Goal: Check status: Check status

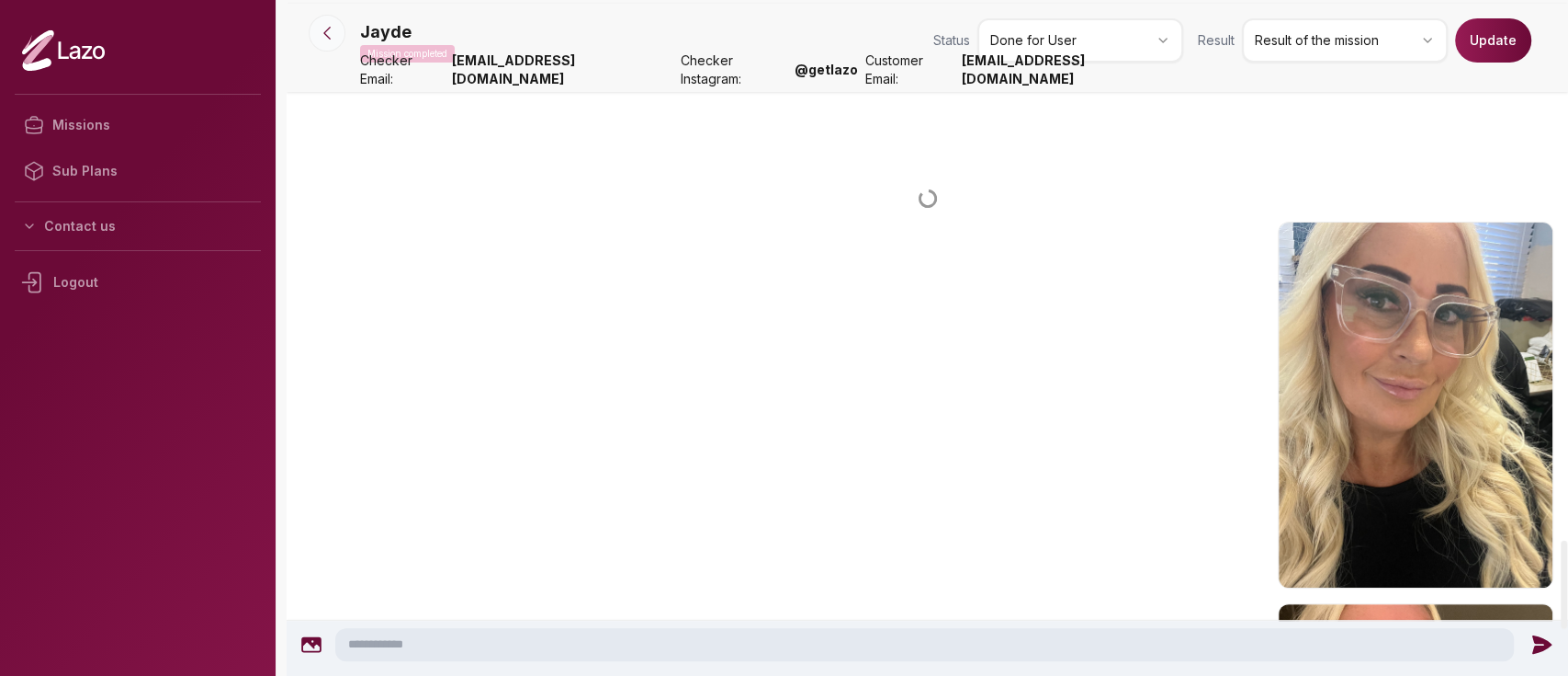
scroll to position [4139, 0]
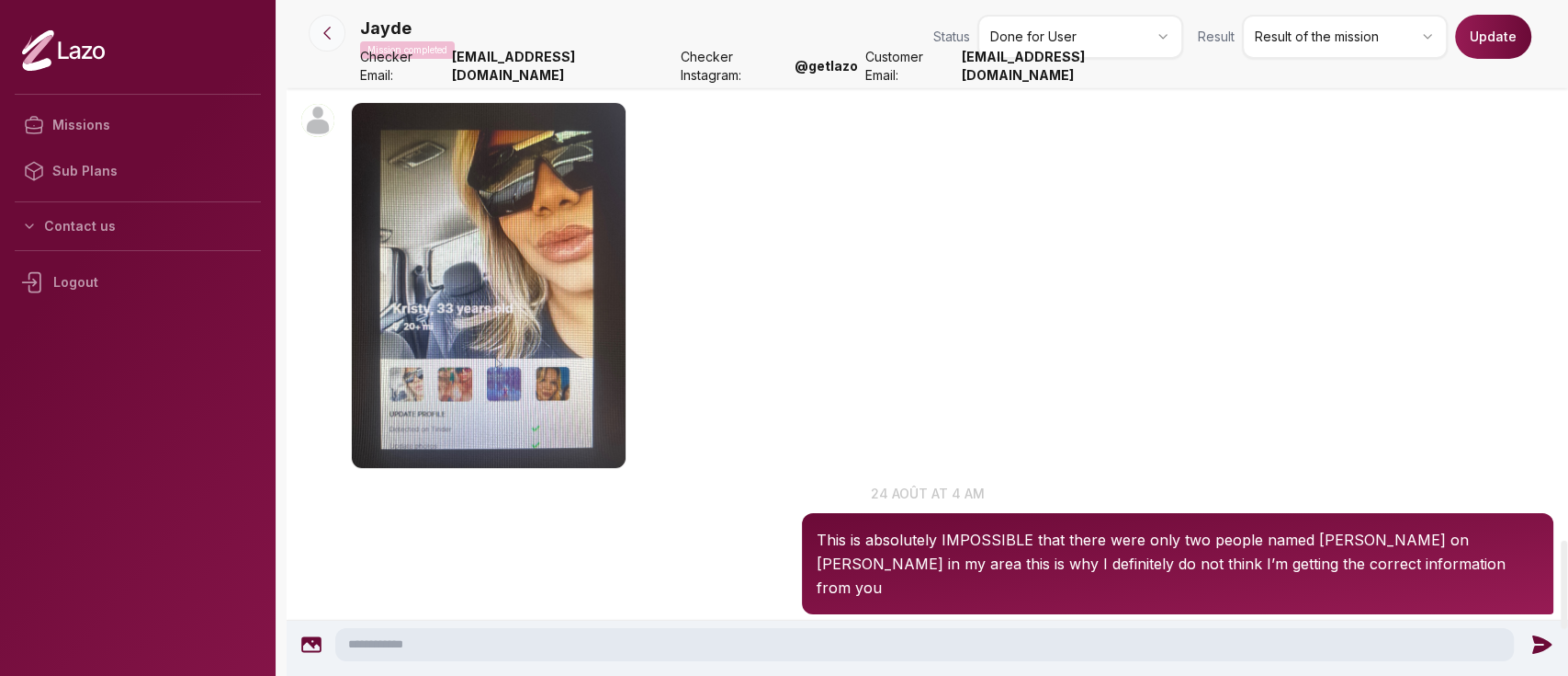
click at [330, 29] on icon at bounding box center [326, 33] width 18 height 18
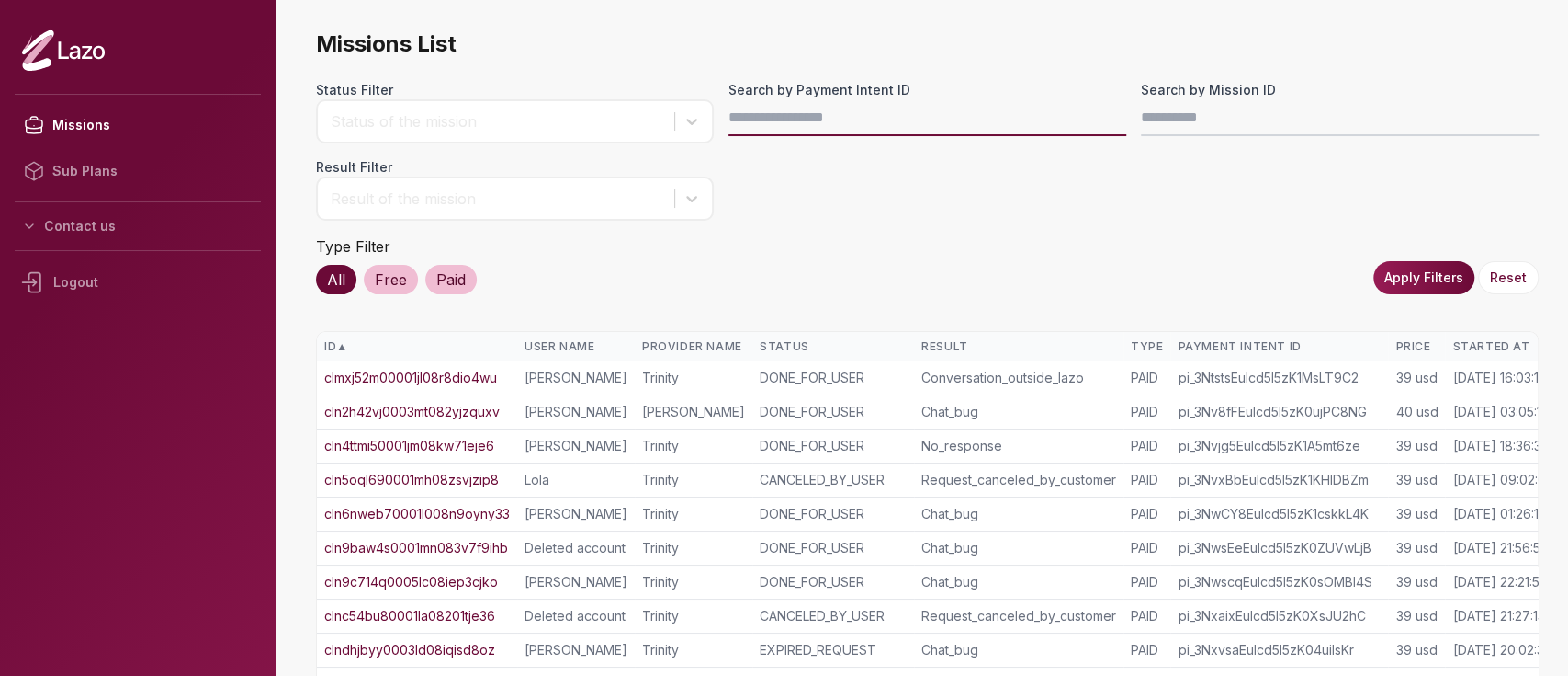
click at [780, 122] on input "Search by Payment Intent ID" at bounding box center [927, 117] width 398 height 36
paste input "**********"
type input "**********"
click at [1404, 269] on button "Apply Filters" at bounding box center [1423, 278] width 101 height 33
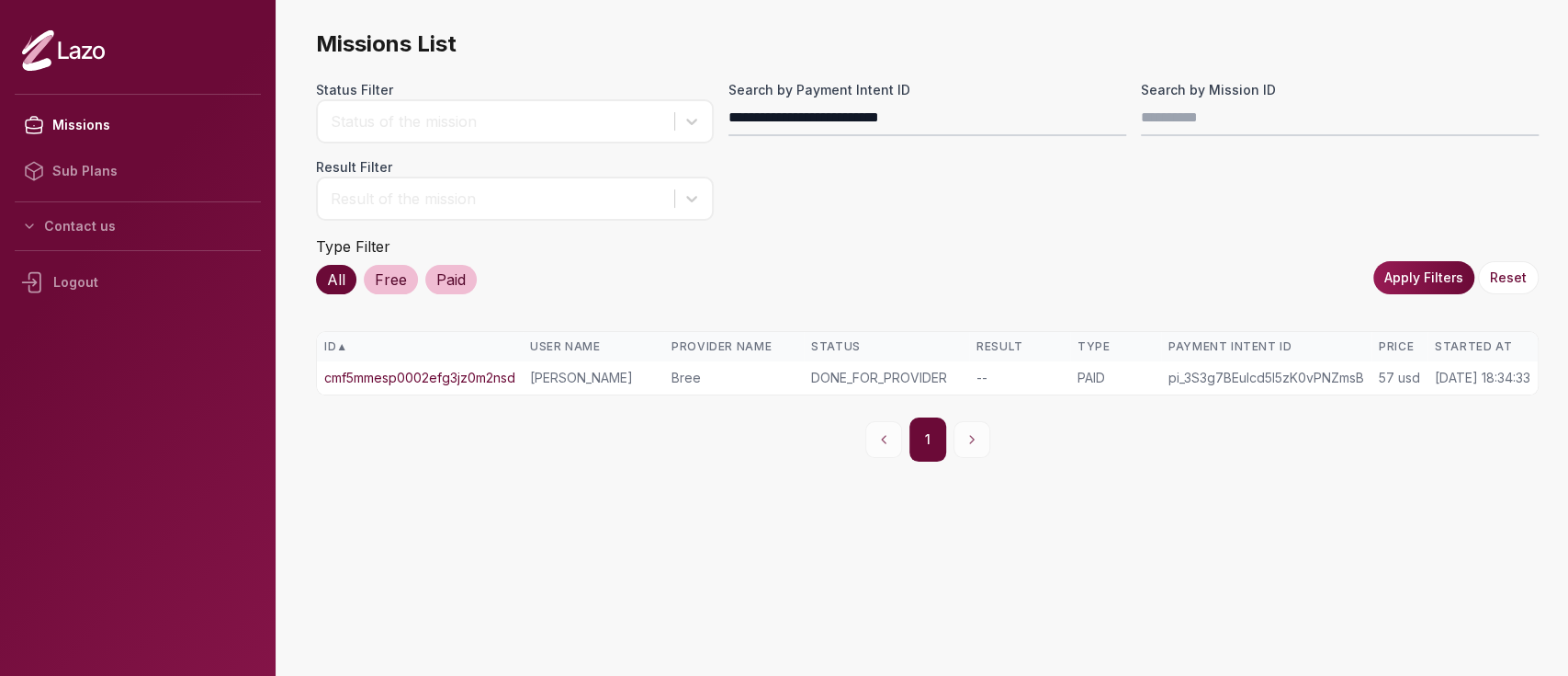
click at [440, 373] on link "cmf5mmesp0002efg3jz0m2nsd" at bounding box center [419, 377] width 191 height 18
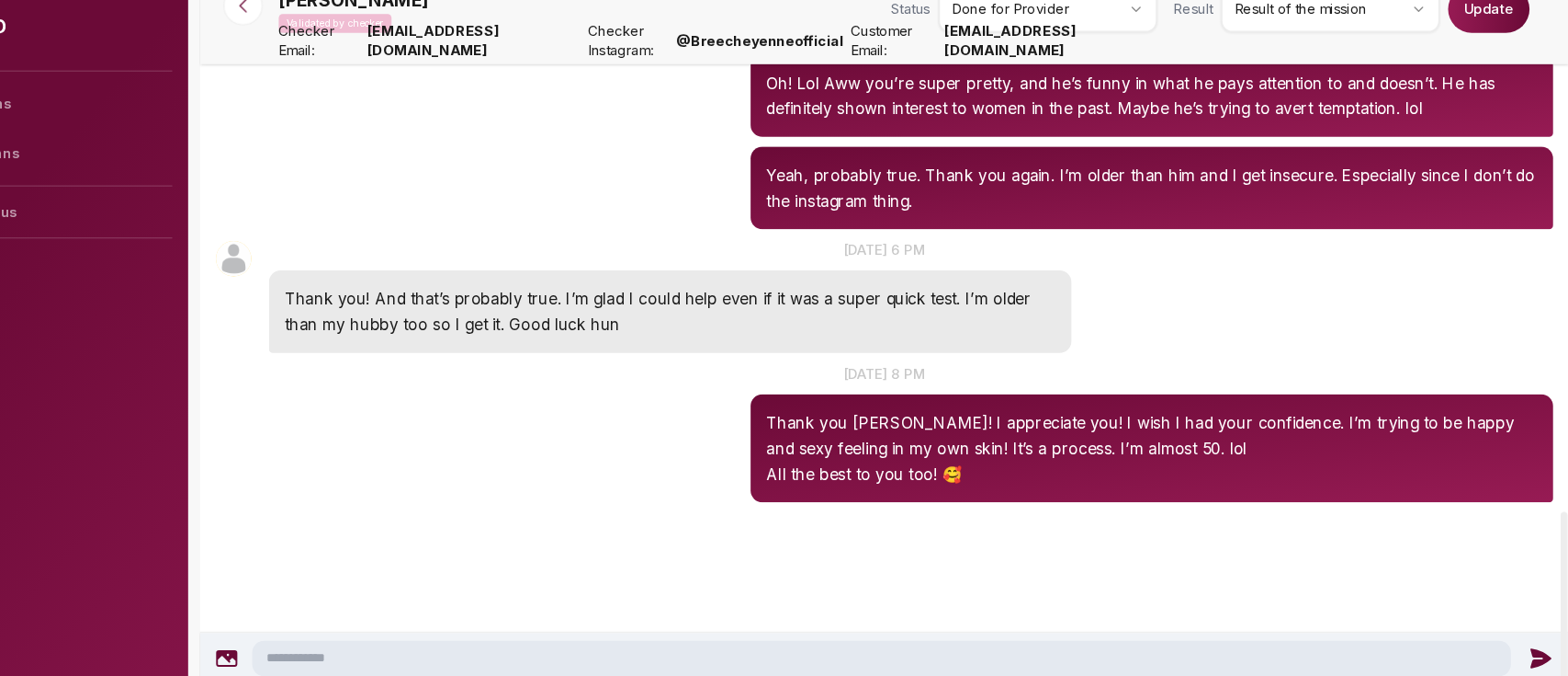
scroll to position [2304, 0]
click at [332, 38] on icon at bounding box center [326, 33] width 18 height 18
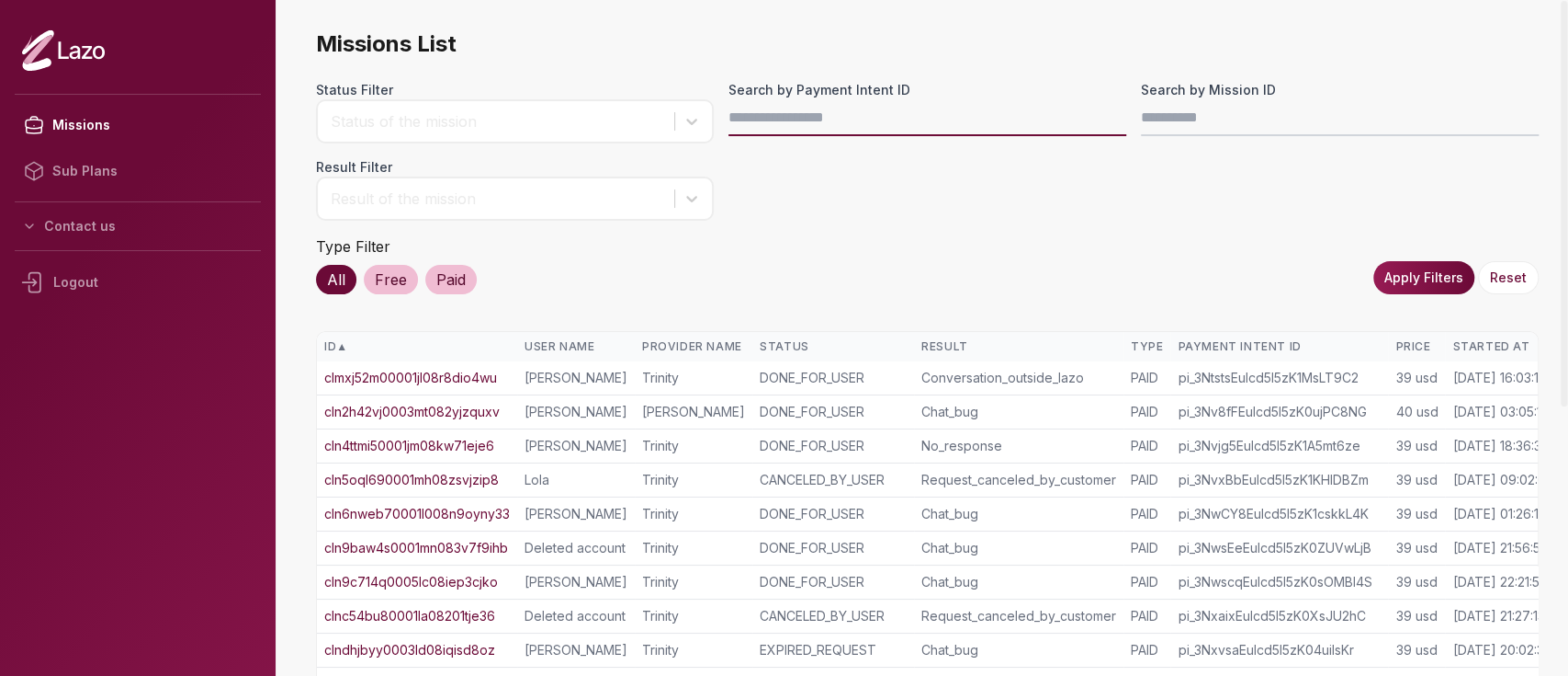
click at [822, 112] on input "Search by Payment Intent ID" at bounding box center [927, 117] width 398 height 36
paste input "**********"
type input "**********"
click at [1411, 283] on button "Apply Filters" at bounding box center [1423, 278] width 101 height 33
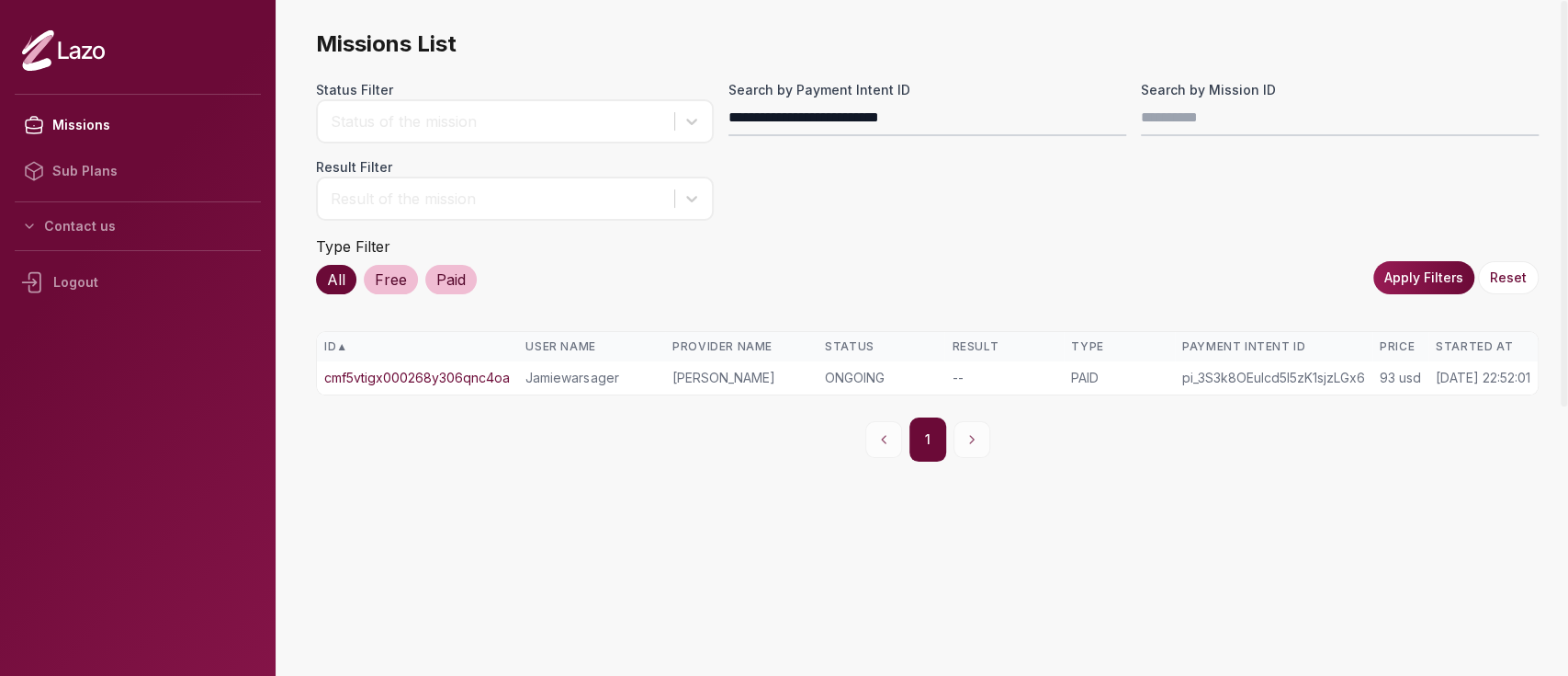
click at [419, 378] on link "cmf5vtigx000268y306qnc4oa" at bounding box center [416, 377] width 185 height 18
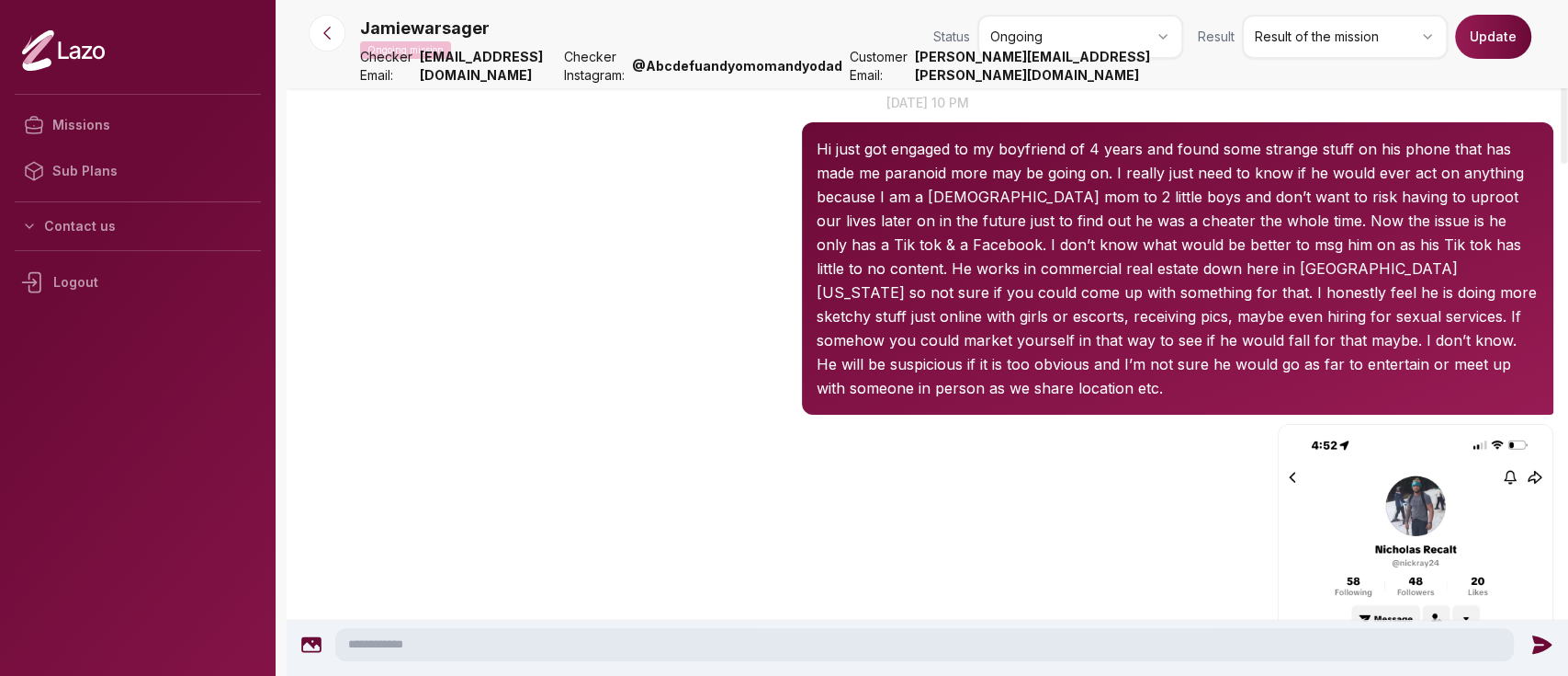
scroll to position [96, 0]
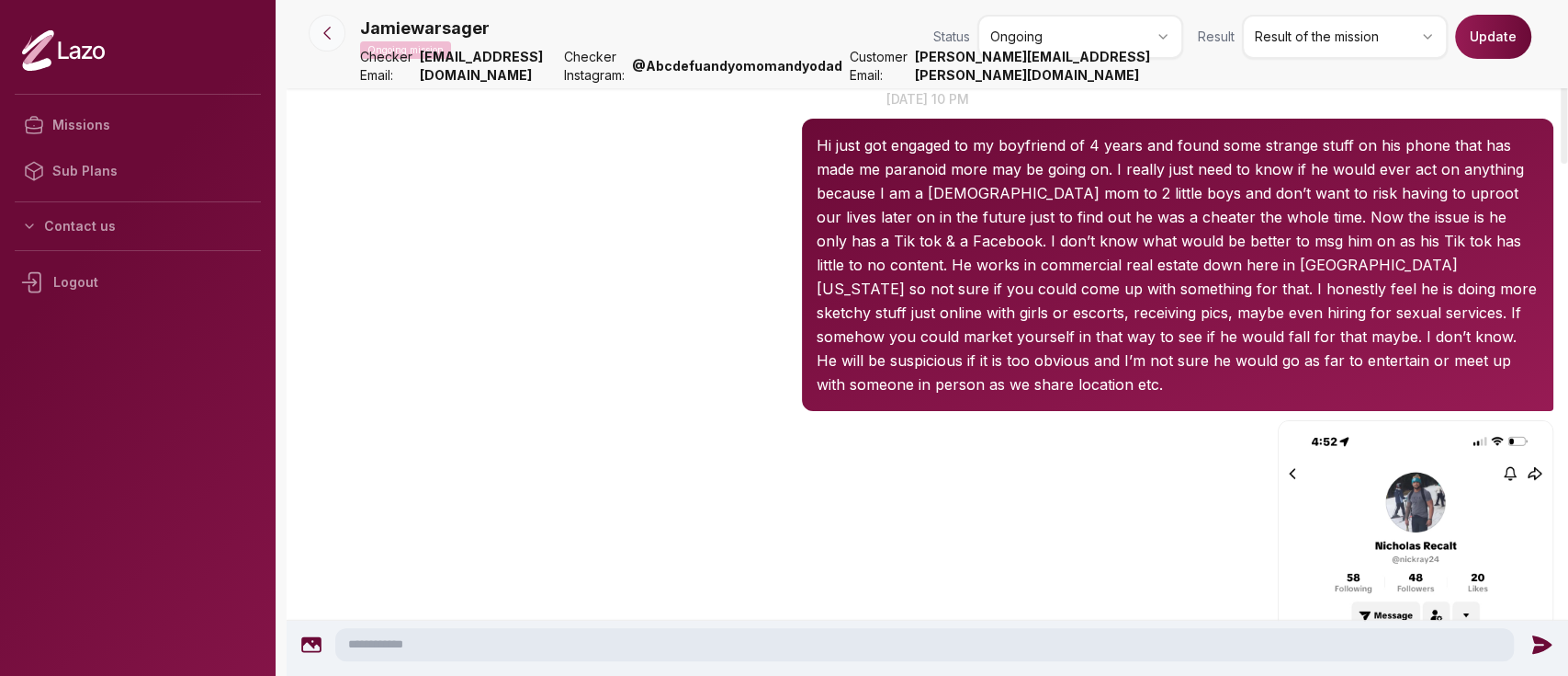
click at [316, 36] on button at bounding box center [327, 33] width 36 height 36
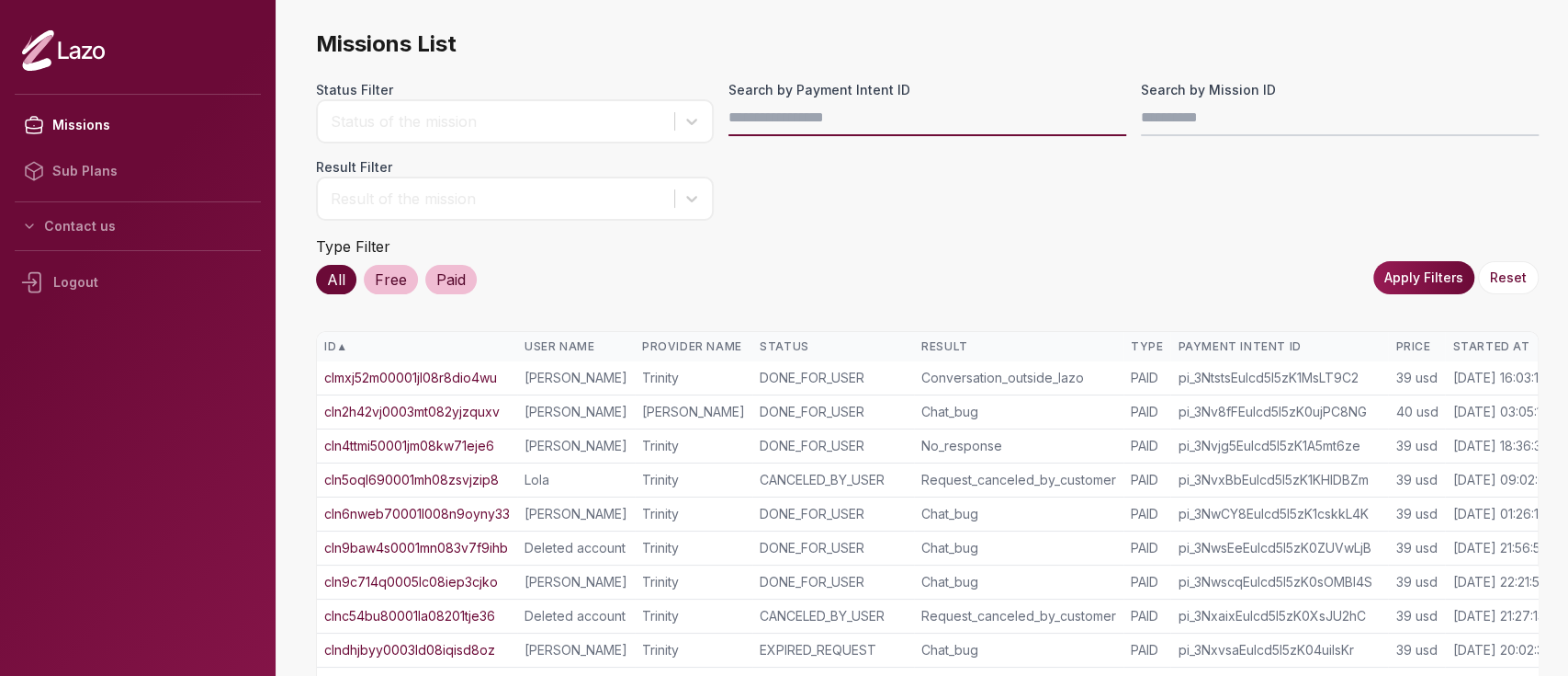
click at [828, 107] on input "Search by Payment Intent ID" at bounding box center [927, 117] width 398 height 36
paste input "**********"
type input "**********"
click at [1427, 275] on button "Apply Filters" at bounding box center [1423, 278] width 101 height 33
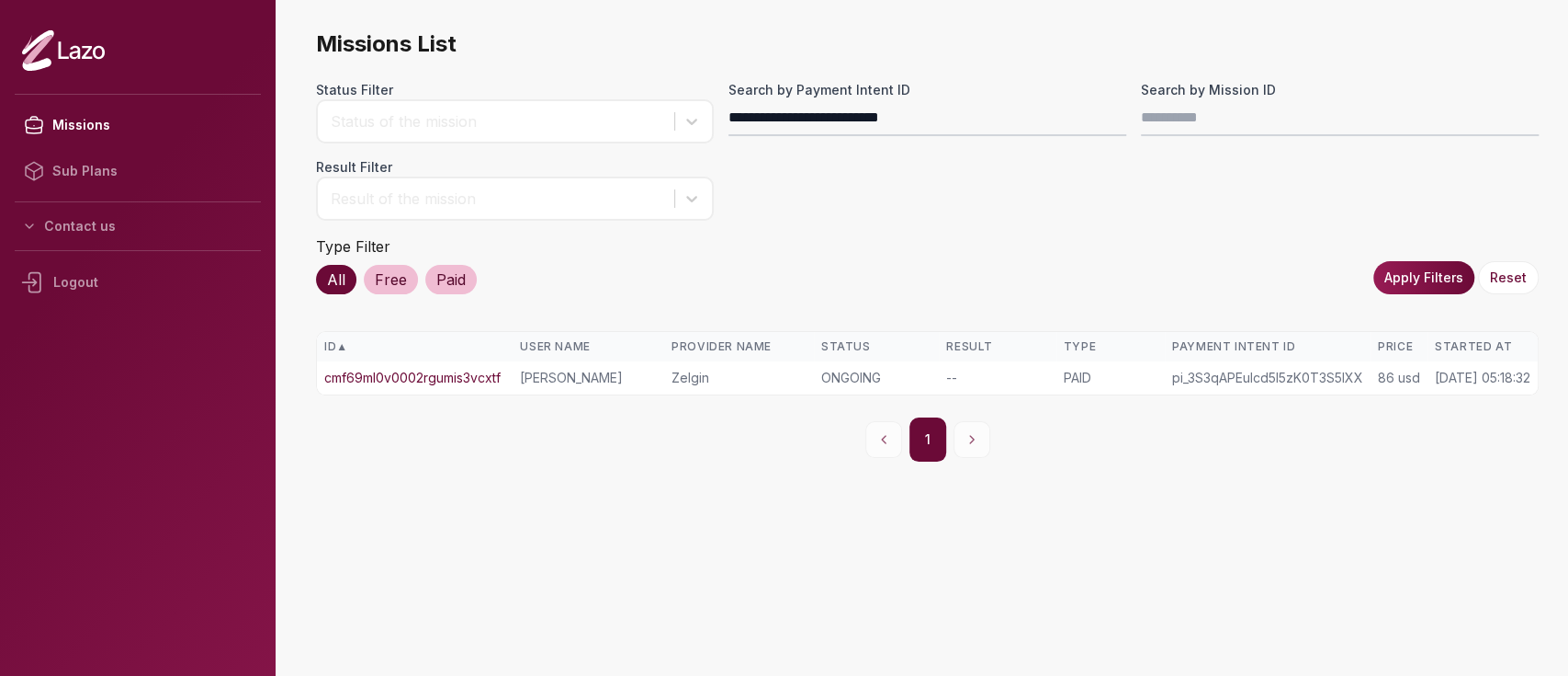
click at [413, 362] on td "cmf69ml0v0002rgumis3vcxtf" at bounding box center [415, 377] width 196 height 33
click at [421, 376] on link "cmf69ml0v0002rgumis3vcxtf" at bounding box center [413, 377] width 177 height 18
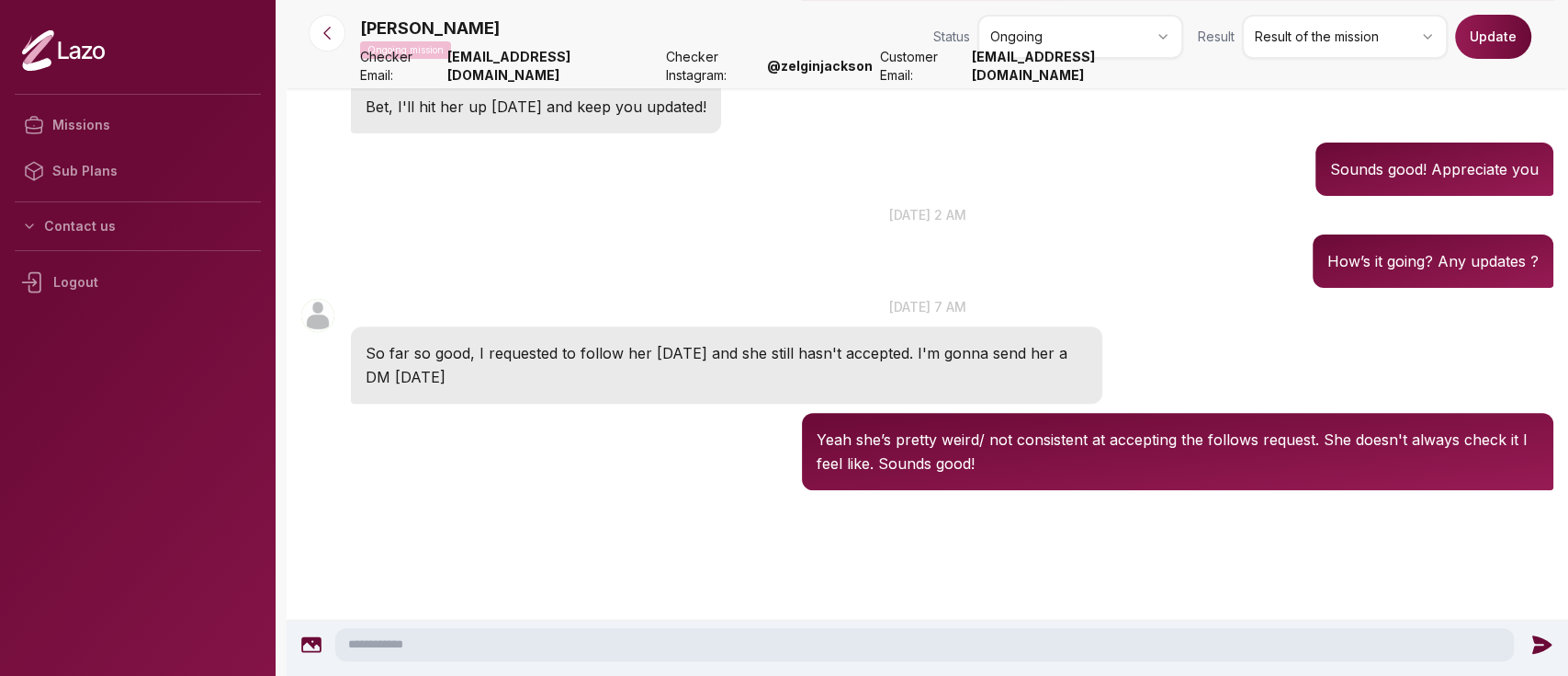
scroll to position [234, 0]
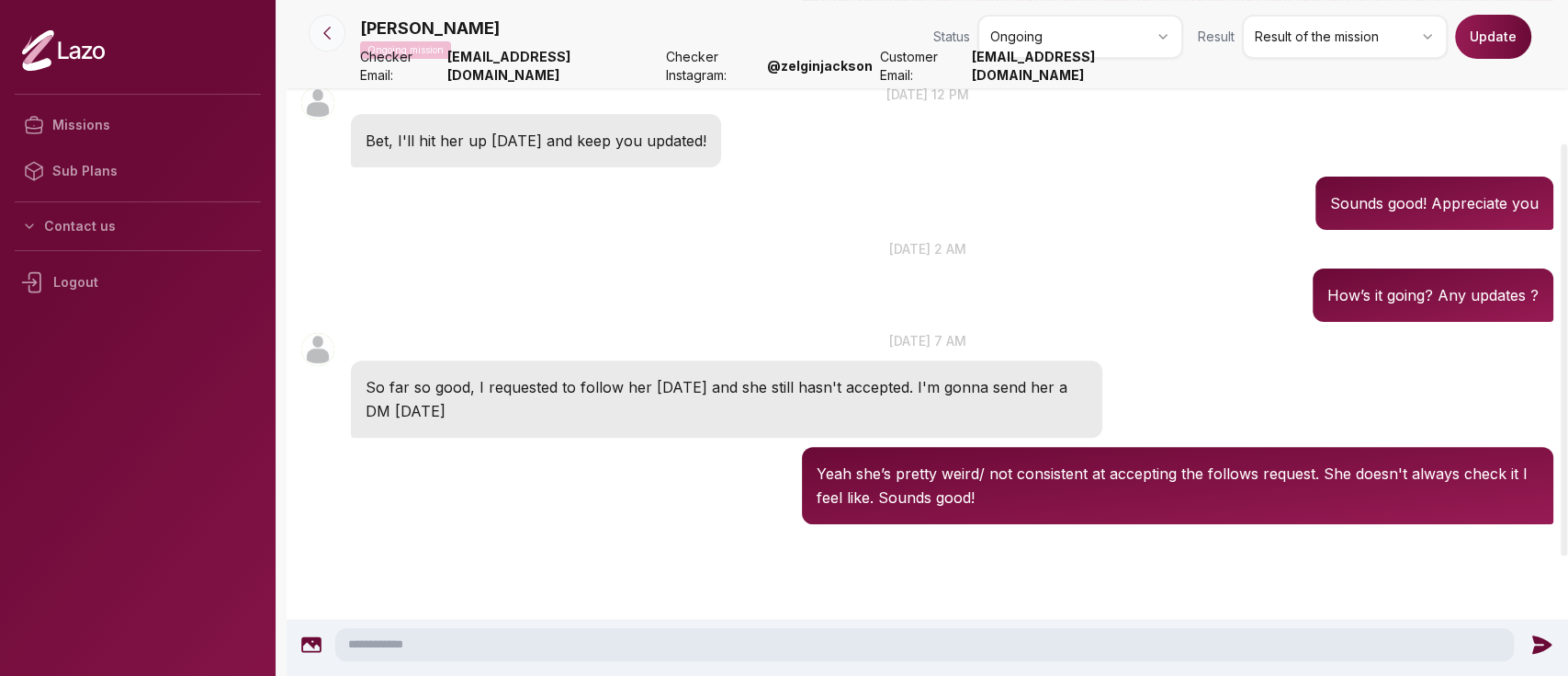
click at [322, 27] on icon at bounding box center [326, 33] width 18 height 18
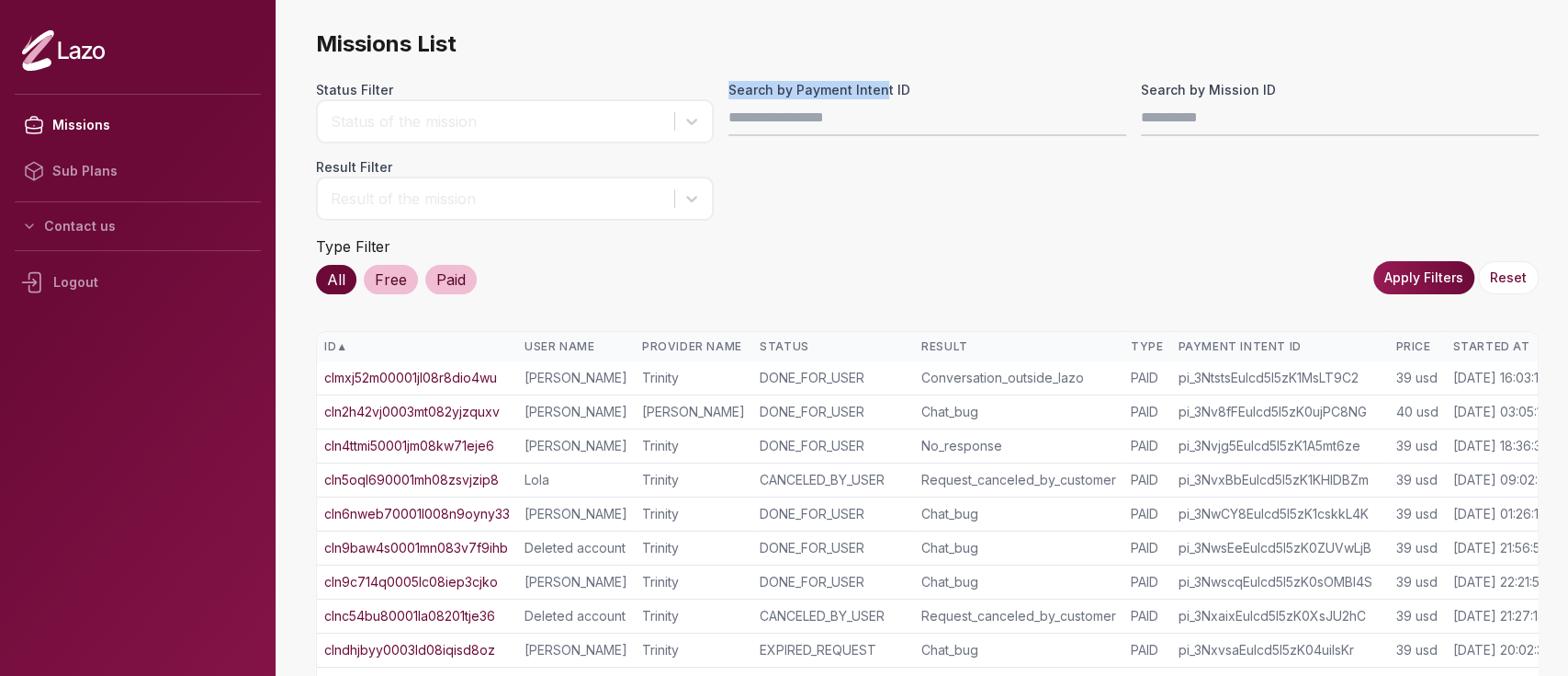
drag, startPoint x: 879, startPoint y: 93, endPoint x: 886, endPoint y: 118, distance: 26.0
click at [886, 118] on div "Search by Payment Intent ID" at bounding box center [927, 111] width 398 height 62
click at [886, 118] on input "Search by Payment Intent ID" at bounding box center [927, 117] width 398 height 36
paste input "**********"
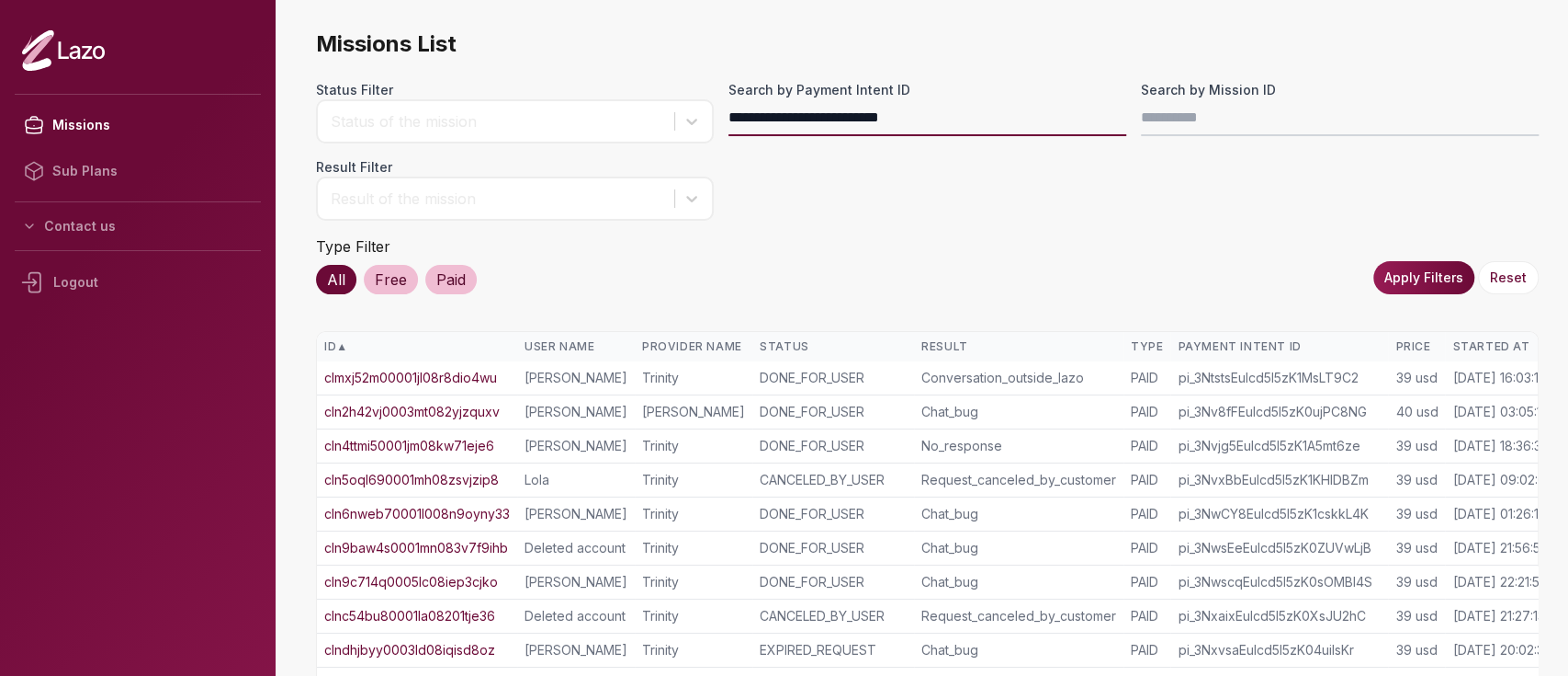
type input "**********"
click at [1391, 275] on button "Apply Filters" at bounding box center [1423, 278] width 101 height 33
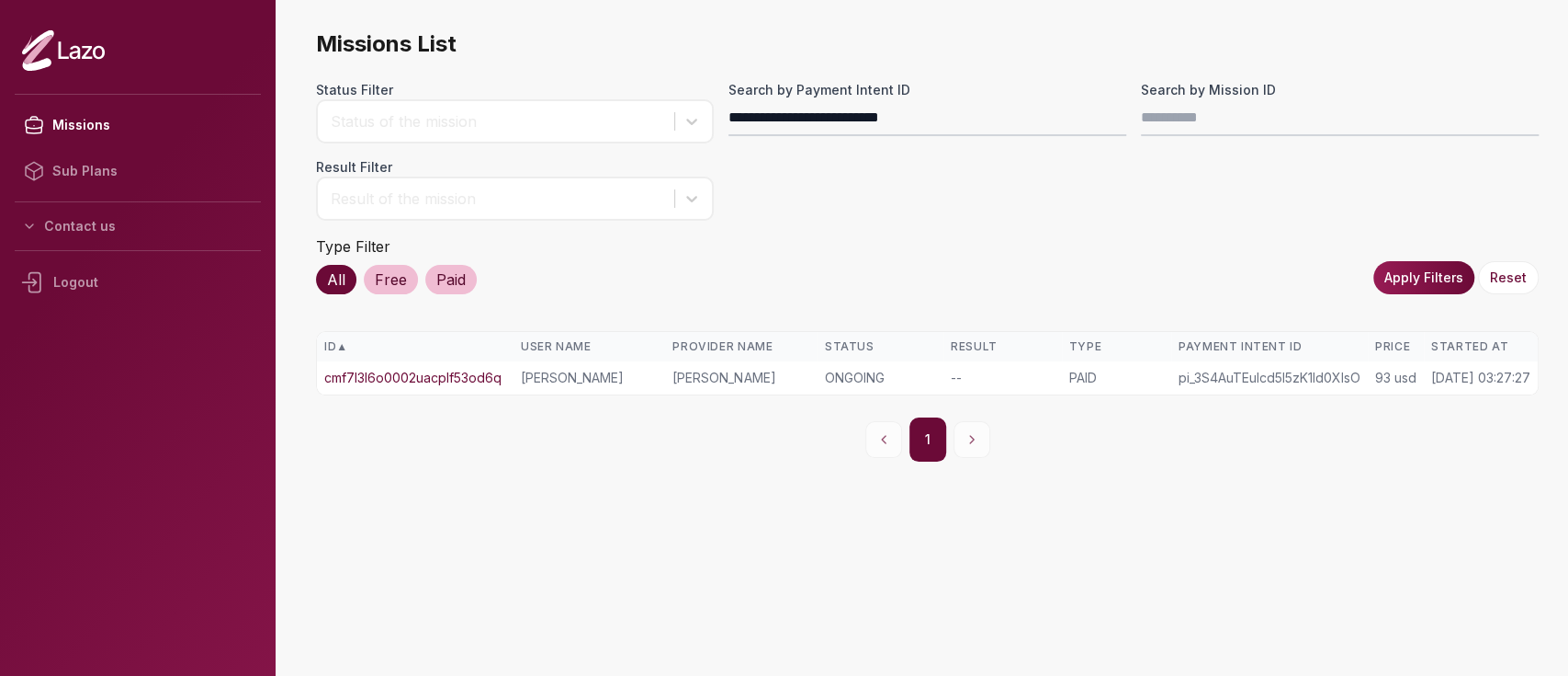
click at [473, 376] on link "cmf7l3l6o0002uacplf53od6q" at bounding box center [413, 377] width 178 height 18
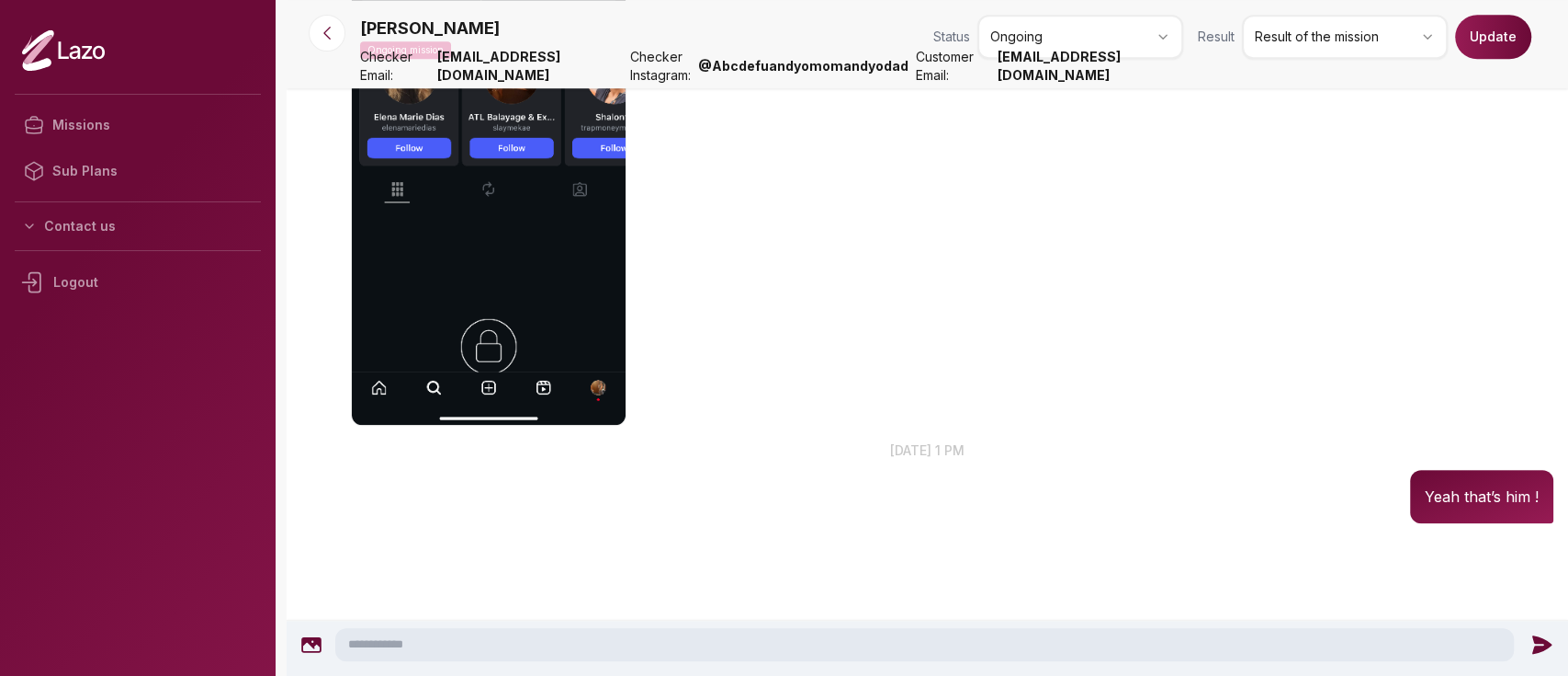
scroll to position [907, 0]
click at [335, 40] on icon at bounding box center [326, 33] width 18 height 18
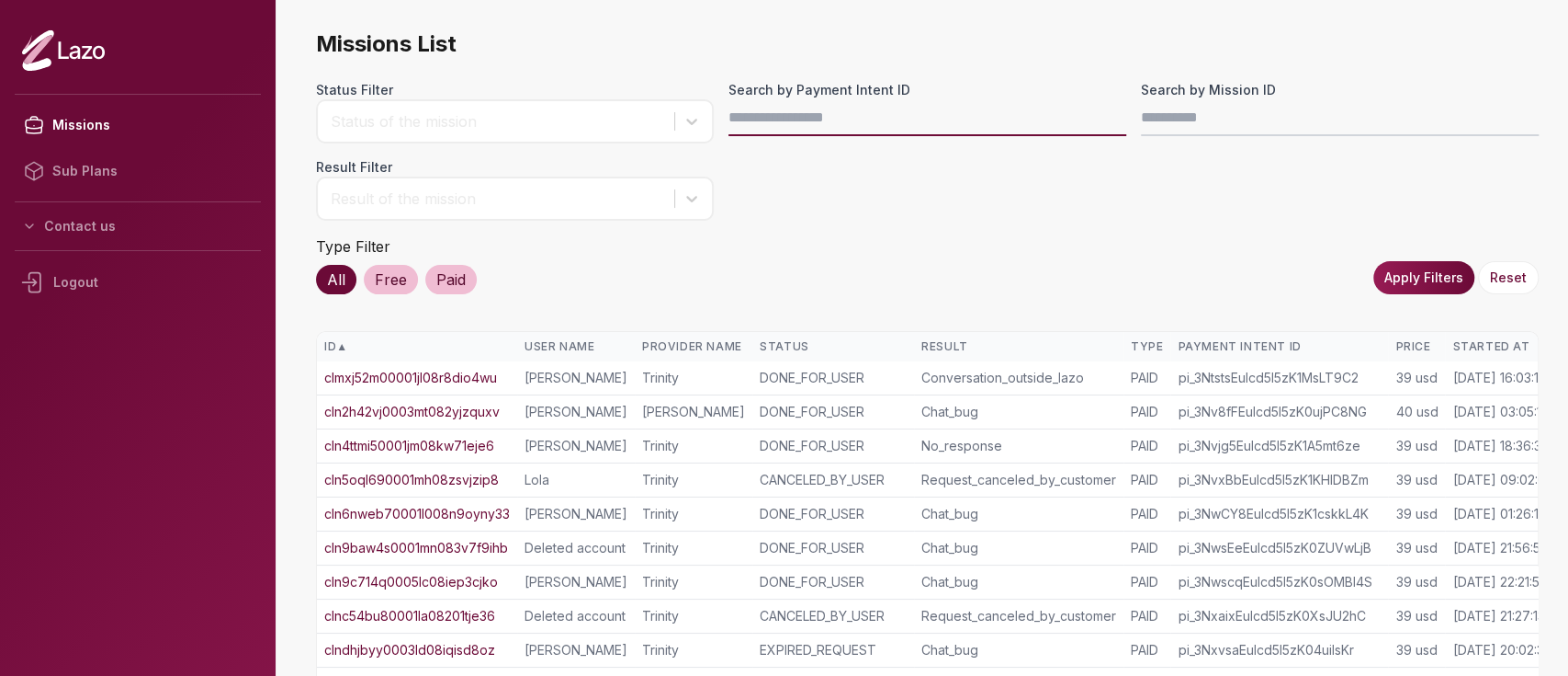
click at [948, 119] on input "Search by Payment Intent ID" at bounding box center [927, 117] width 398 height 36
paste input "**********"
type input "**********"
click at [1398, 285] on button "Apply Filters" at bounding box center [1423, 278] width 101 height 33
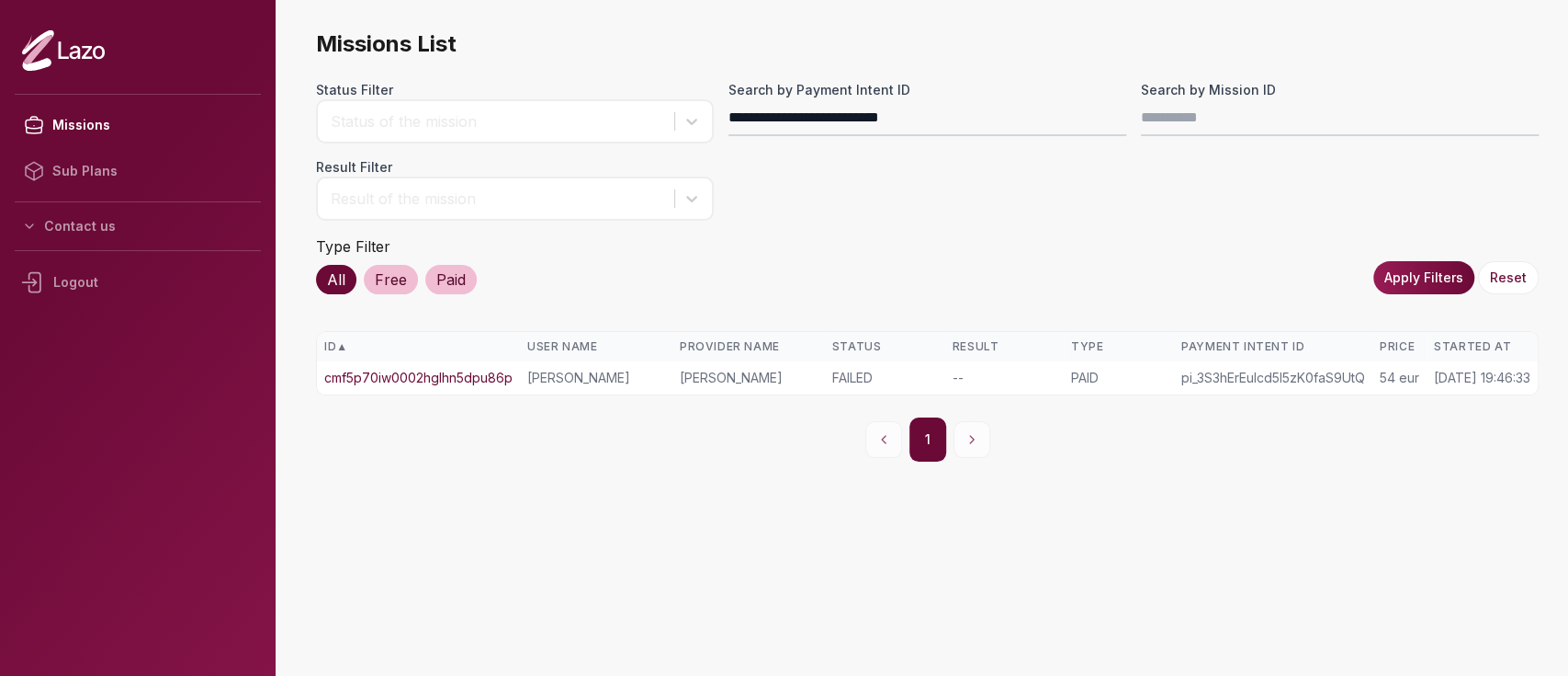
click at [480, 376] on link "cmf5p70iw0002hglhn5dpu86p" at bounding box center [418, 377] width 188 height 18
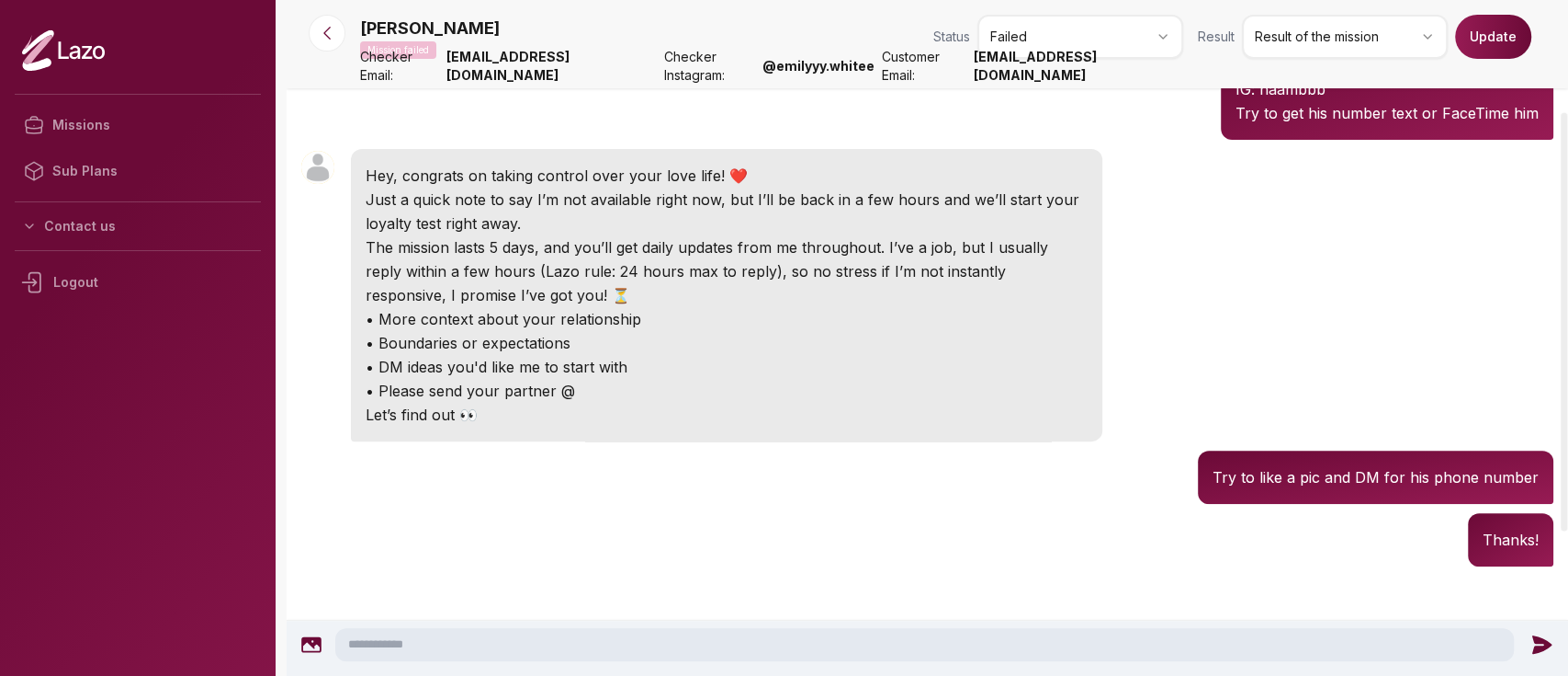
scroll to position [181, 0]
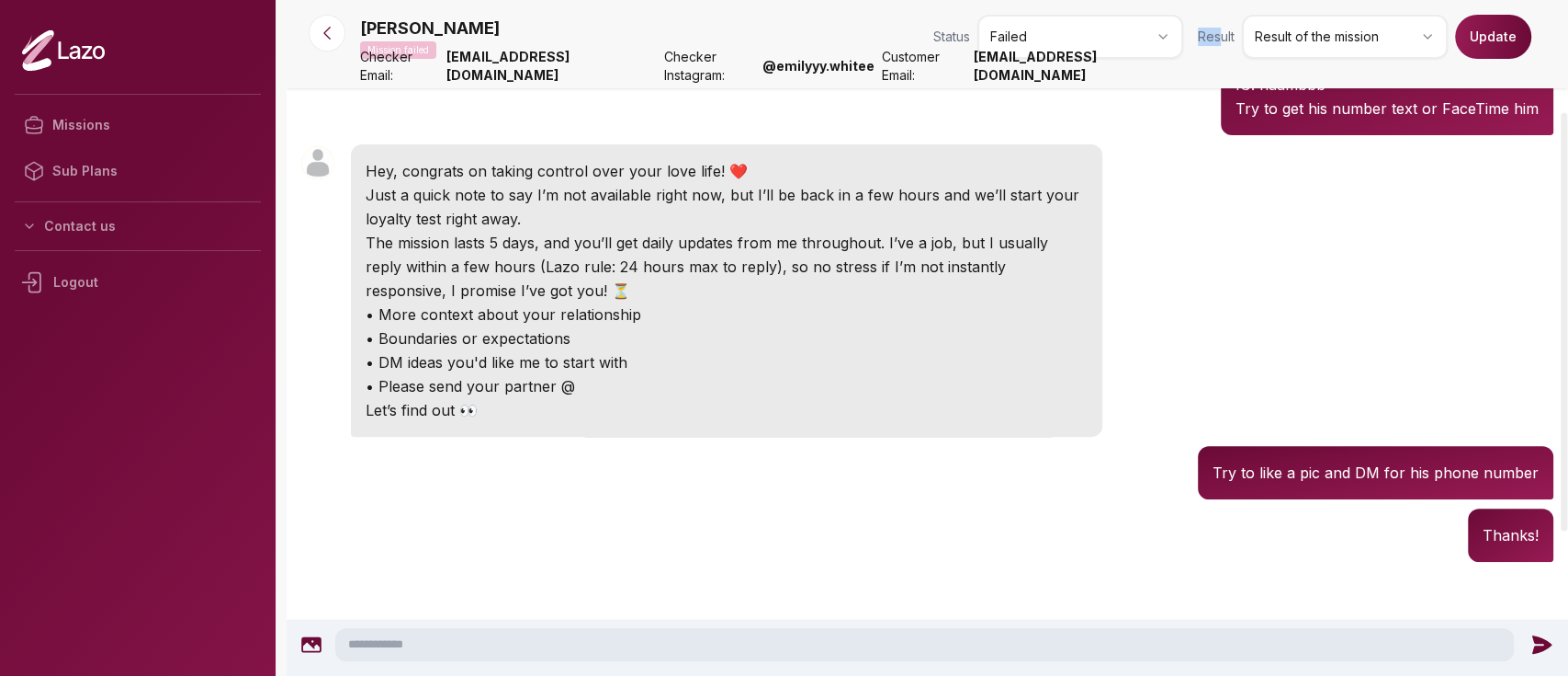
drag, startPoint x: 1222, startPoint y: 69, endPoint x: 1037, endPoint y: 64, distance: 185.1
click at [1037, 64] on nav "Sam Mission failed Status Failed Result Result of the mission Update Checker Em…" at bounding box center [928, 44] width 1282 height 88
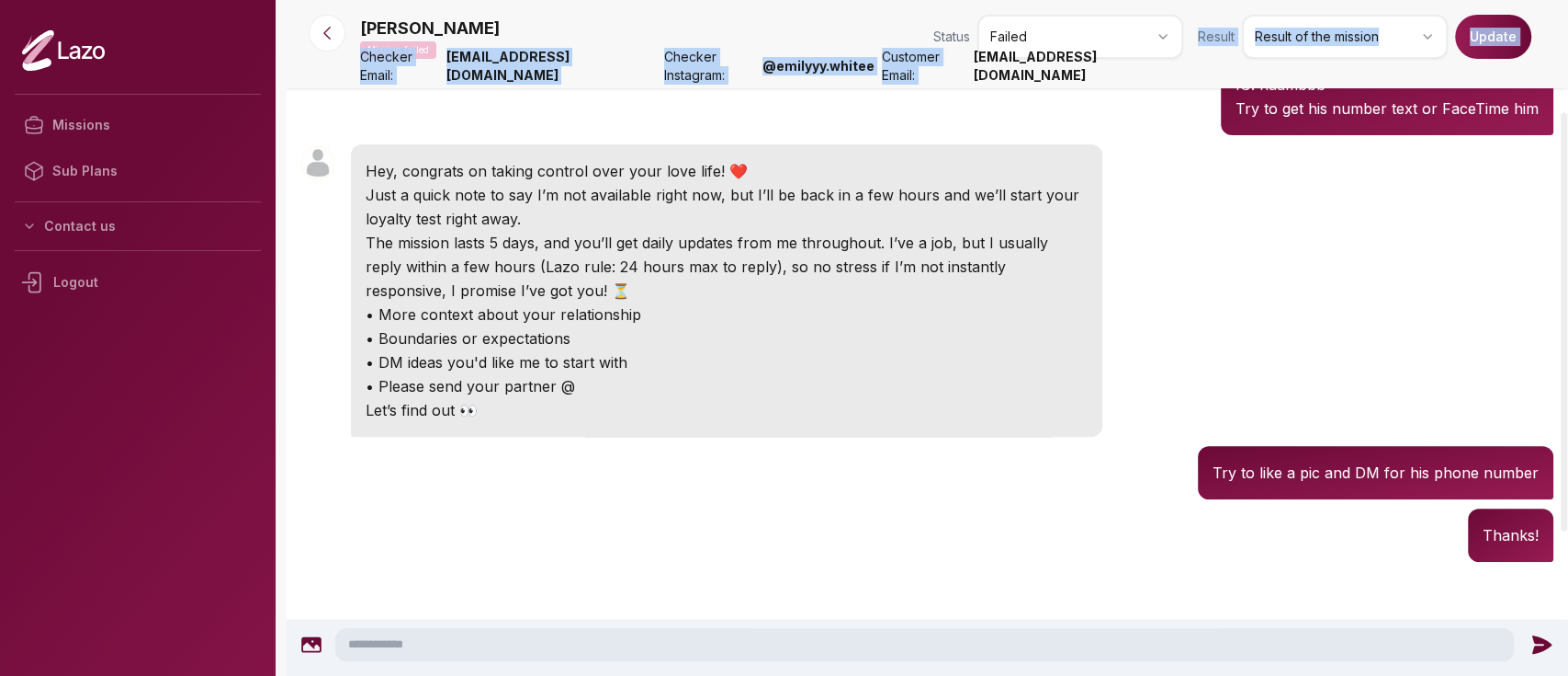
drag, startPoint x: 1024, startPoint y: 77, endPoint x: 1184, endPoint y: 73, distance: 160.0
click at [1184, 73] on nav "Sam Mission failed Status Failed Result Result of the mission Update Checker Em…" at bounding box center [928, 44] width 1282 height 88
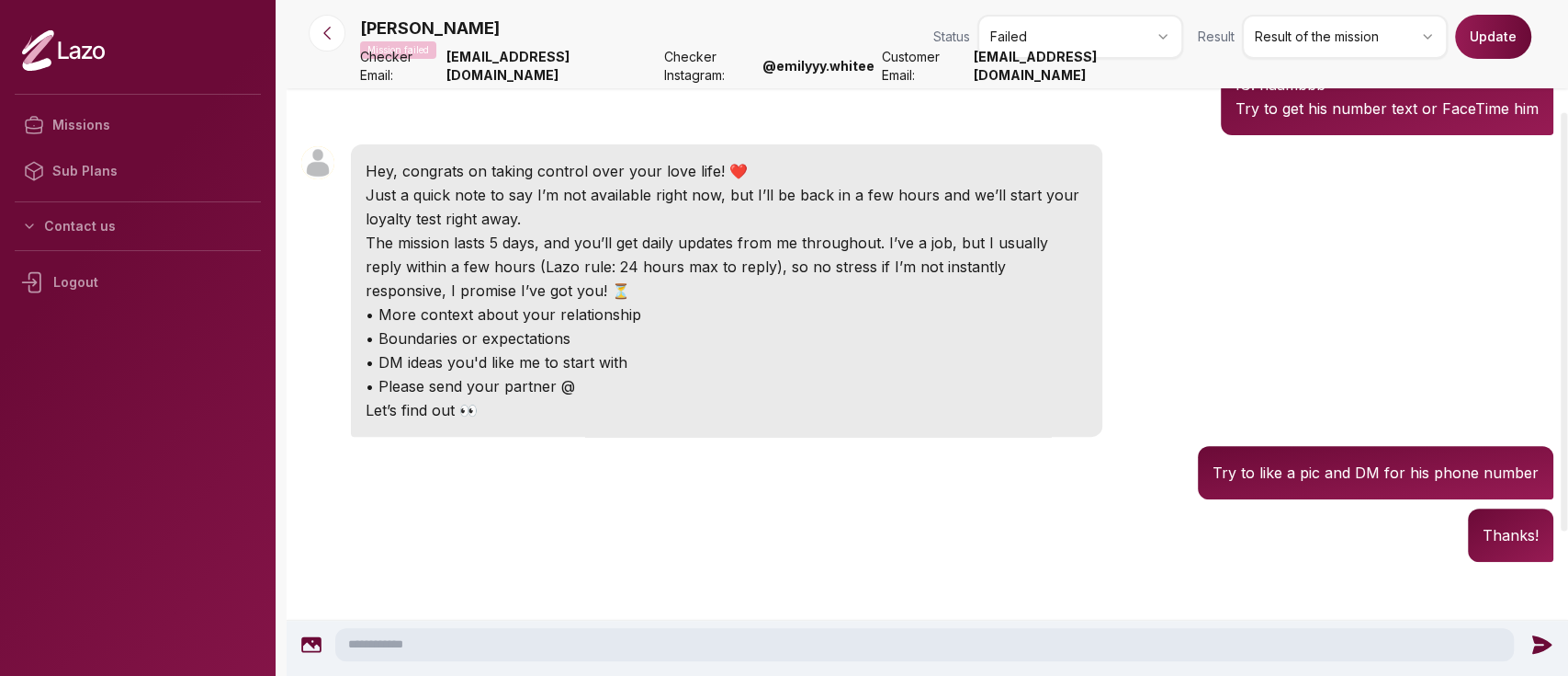
click at [1097, 76] on strong "samiraali16@outlook.com" at bounding box center [1079, 66] width 209 height 36
drag, startPoint x: 1019, startPoint y: 76, endPoint x: 1180, endPoint y: 77, distance: 161.0
click at [1180, 77] on strong "samiraali16@outlook.com" at bounding box center [1079, 66] width 209 height 36
copy strong "[EMAIL_ADDRESS][DOMAIN_NAME]"
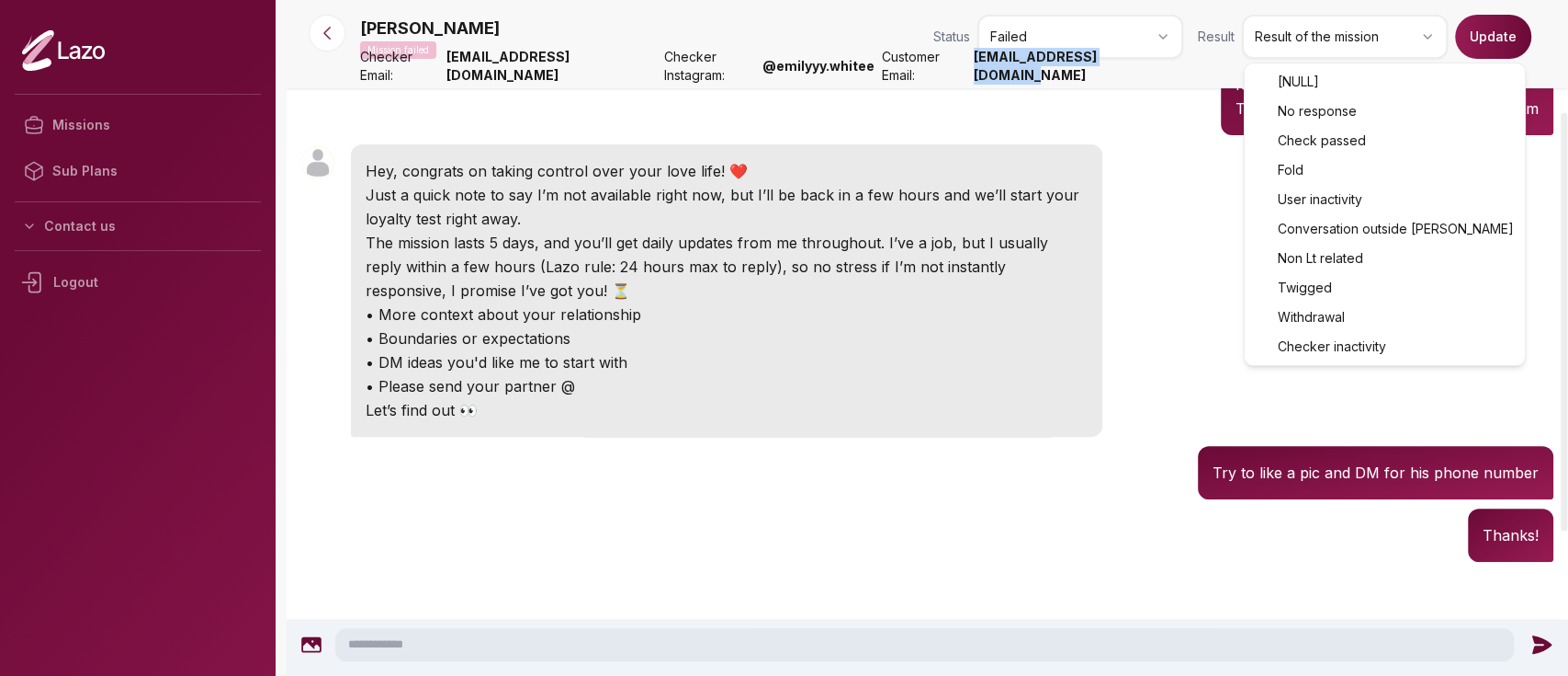
click at [1290, 30] on html "Missions Sub Plans Contact us Logout Sam Mission failed Status Failed Result Re…" at bounding box center [784, 338] width 1568 height 676
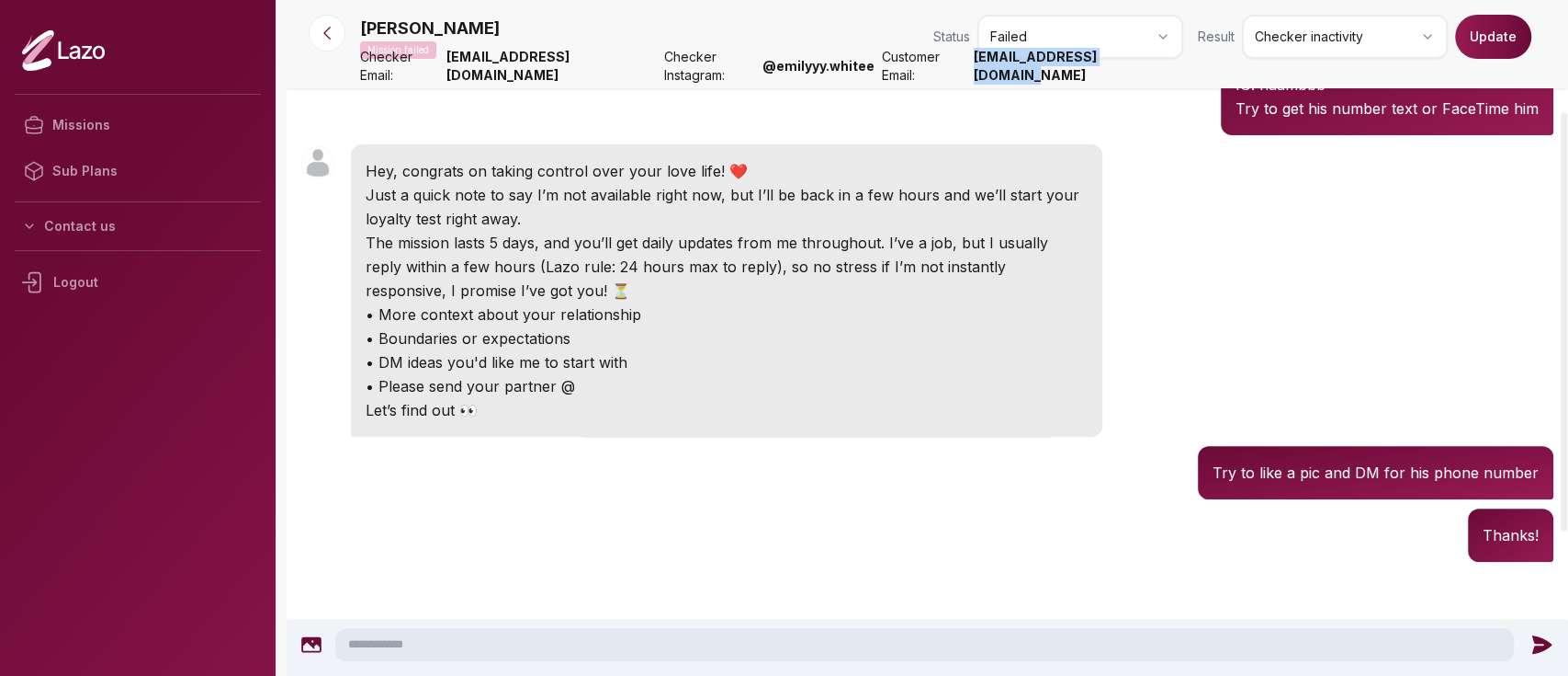
click at [1496, 44] on button "Update" at bounding box center [1493, 36] width 76 height 44
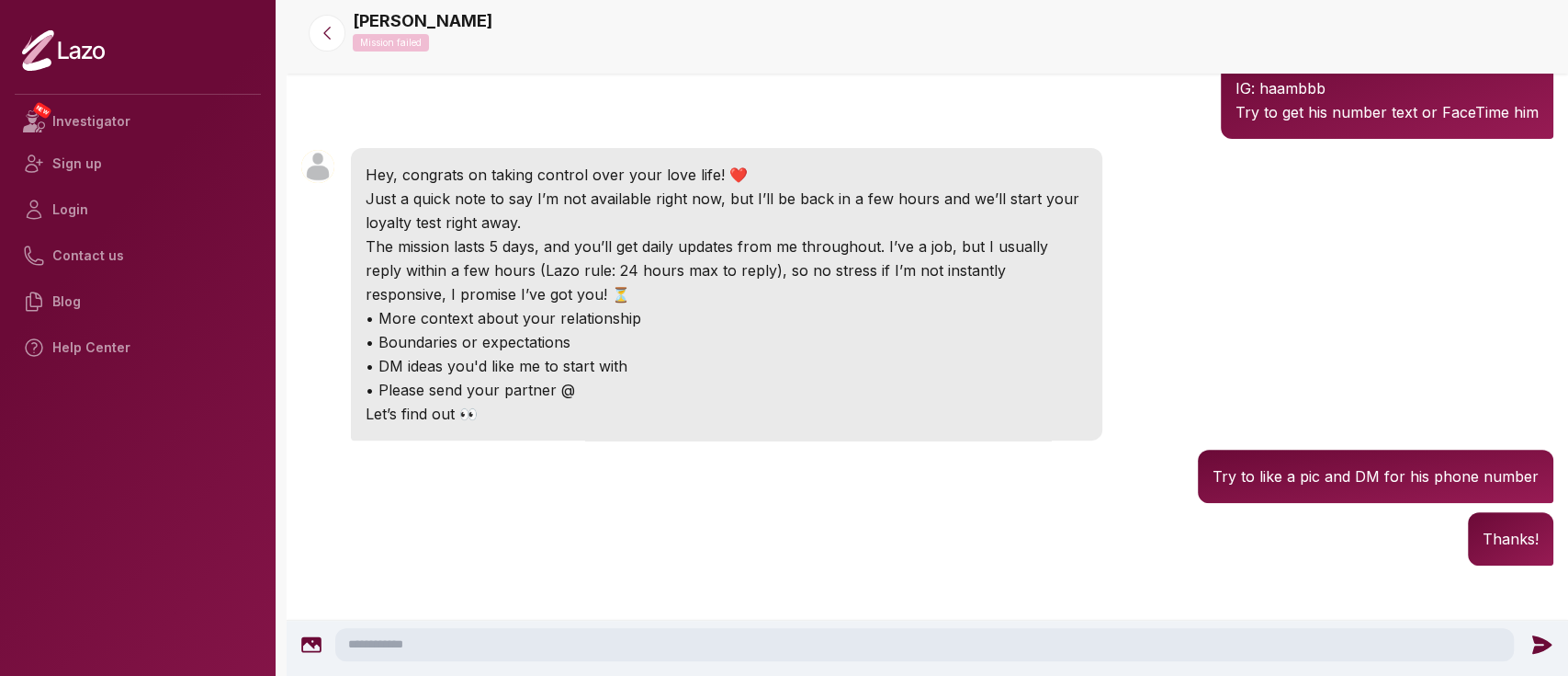
scroll to position [183, 0]
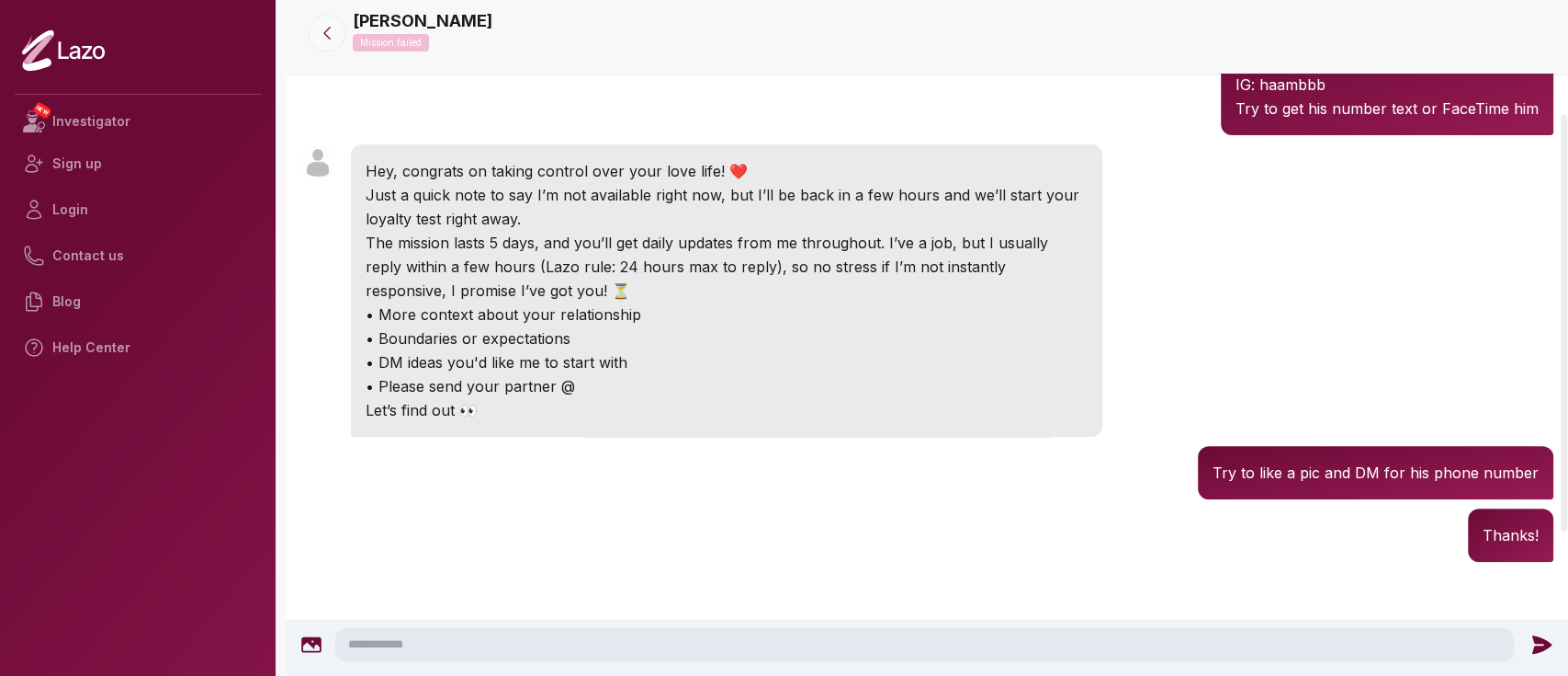
click at [341, 32] on button at bounding box center [327, 33] width 36 height 36
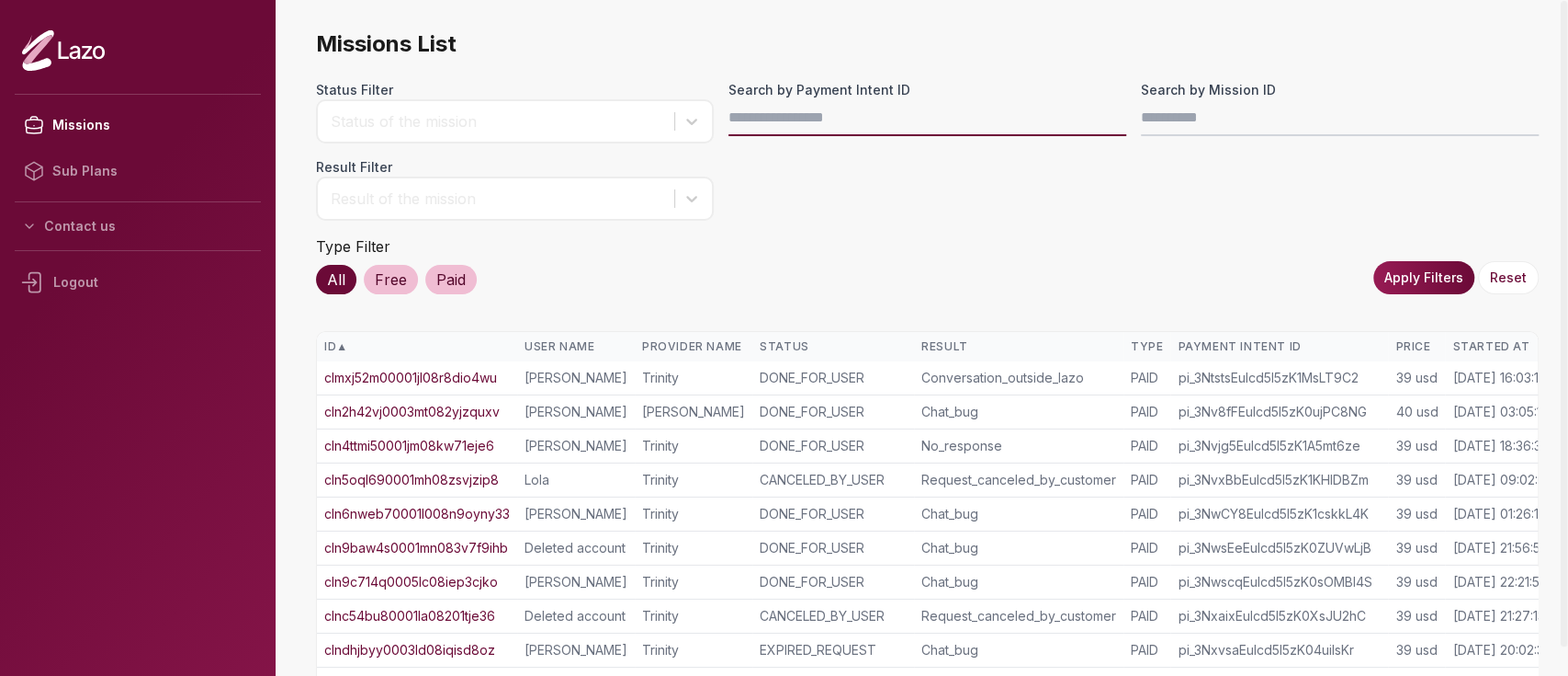
click at [785, 117] on input "Search by Payment Intent ID" at bounding box center [927, 117] width 398 height 36
paste input "**********"
type input "**********"
click at [1413, 271] on button "Apply Filters" at bounding box center [1423, 278] width 101 height 33
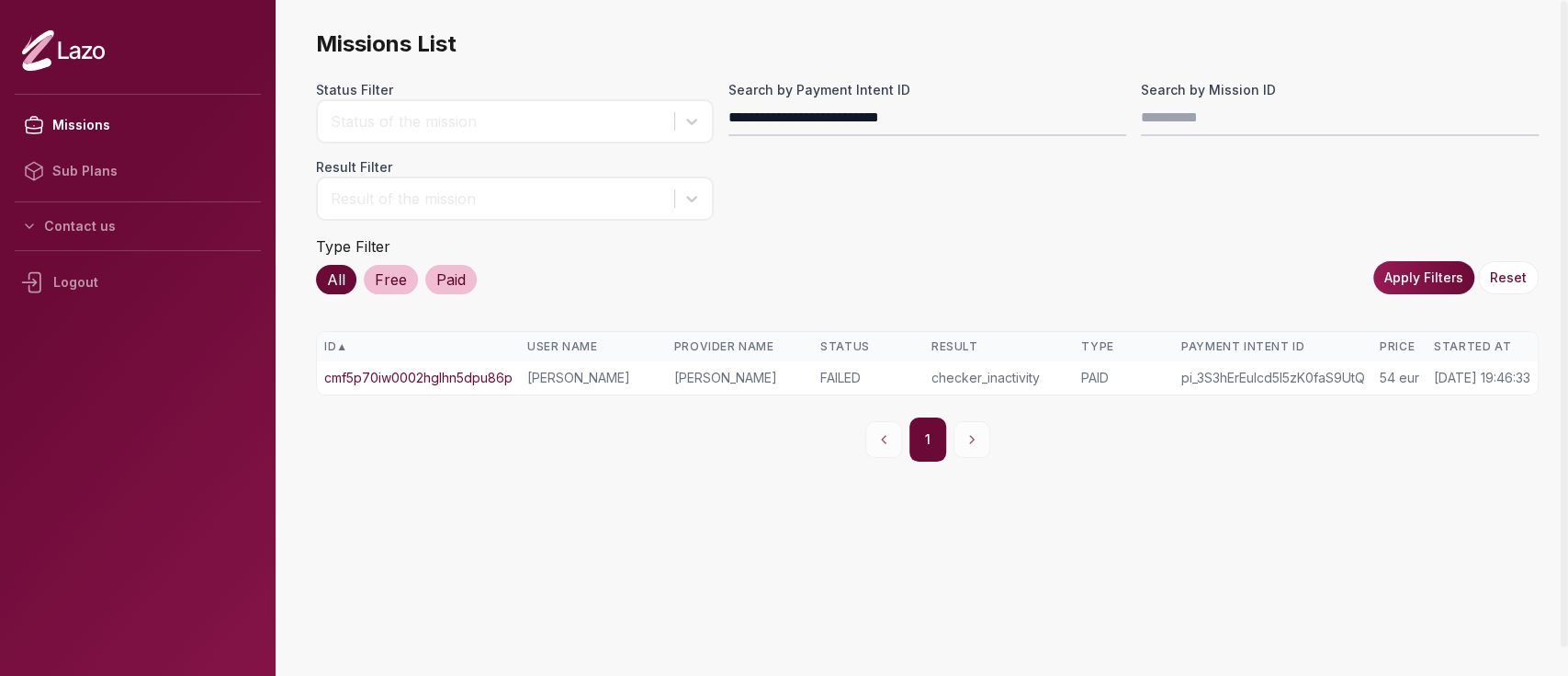
click at [445, 379] on link "cmf5p70iw0002hglhn5dpu86p" at bounding box center [418, 377] width 188 height 18
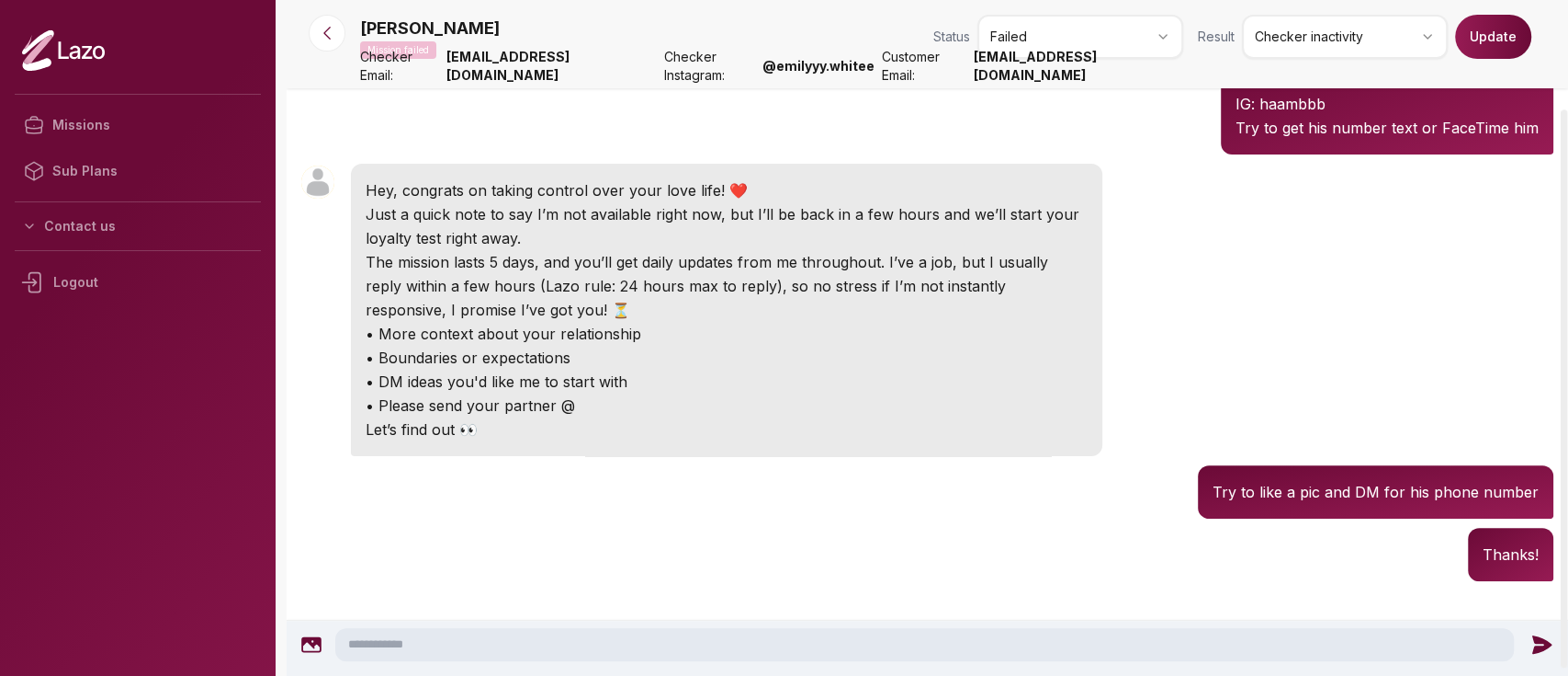
scroll to position [133, 0]
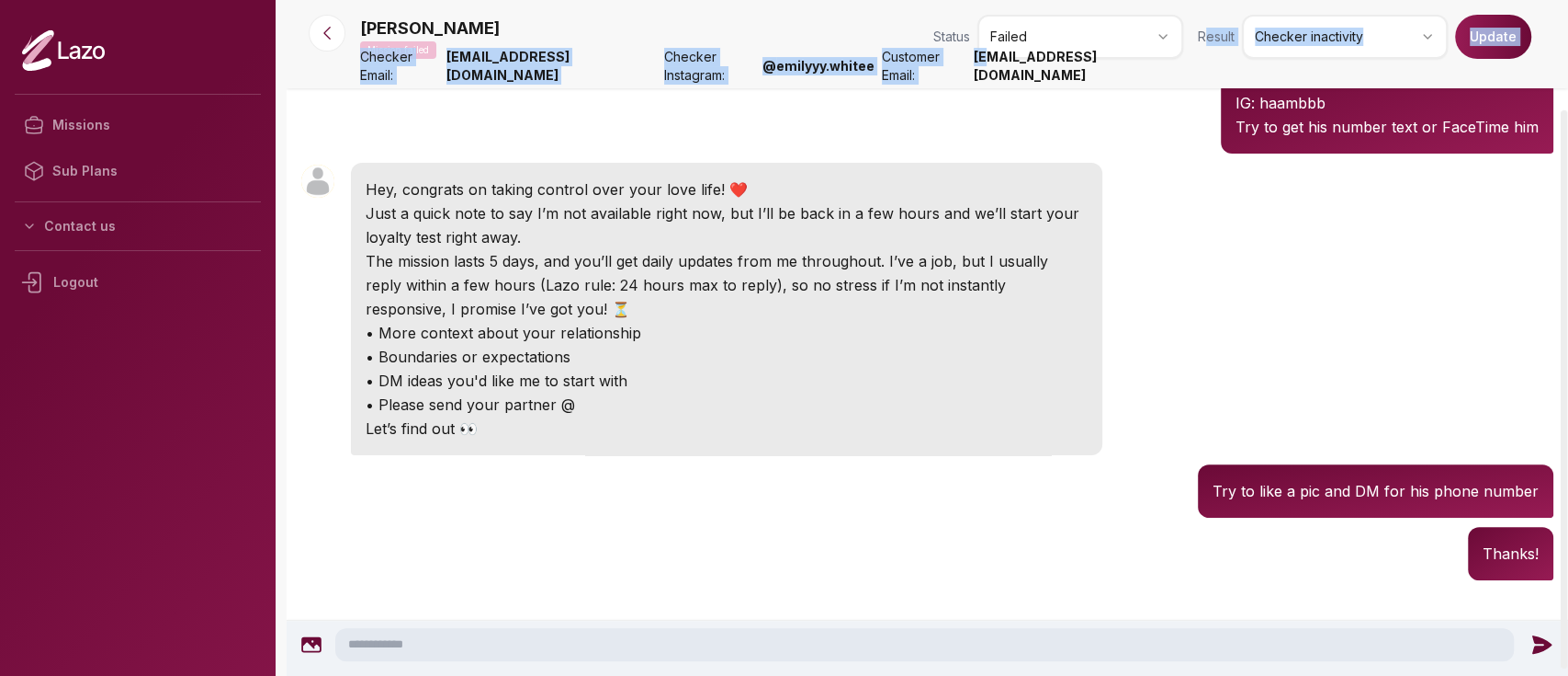
drag, startPoint x: 1205, startPoint y: 77, endPoint x: 1040, endPoint y: 72, distance: 165.1
click at [1040, 72] on nav "Sam Mission failed Status Failed Result Checker inactivity Update Checker Email…" at bounding box center [928, 44] width 1282 height 88
click at [1040, 72] on strong "samiraali16@outlook.com" at bounding box center [1079, 66] width 209 height 36
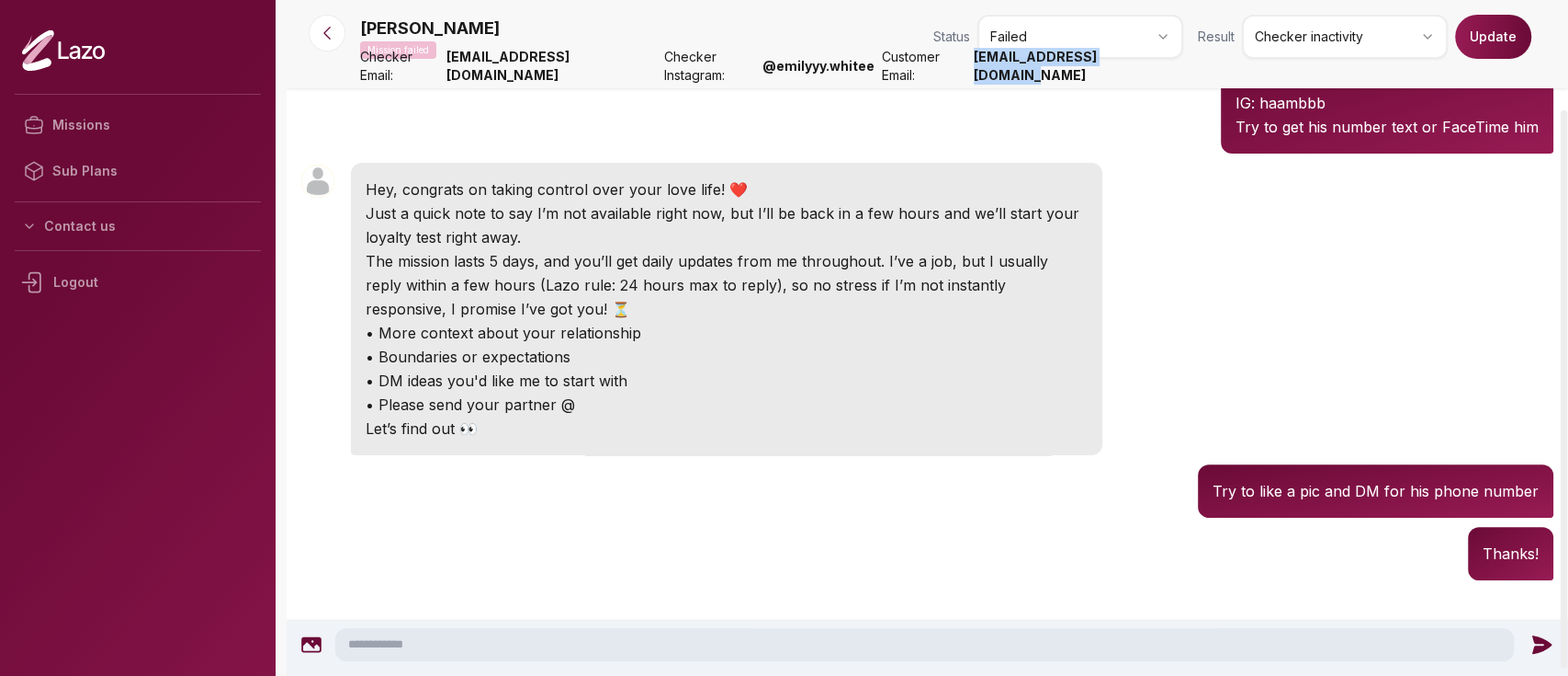
drag, startPoint x: 1020, startPoint y: 76, endPoint x: 1179, endPoint y: 73, distance: 159.0
click at [1179, 73] on strong "samiraali16@outlook.com" at bounding box center [1079, 66] width 209 height 36
copy strong "samiraali16@outlook.com"
click at [329, 46] on button at bounding box center [327, 33] width 36 height 36
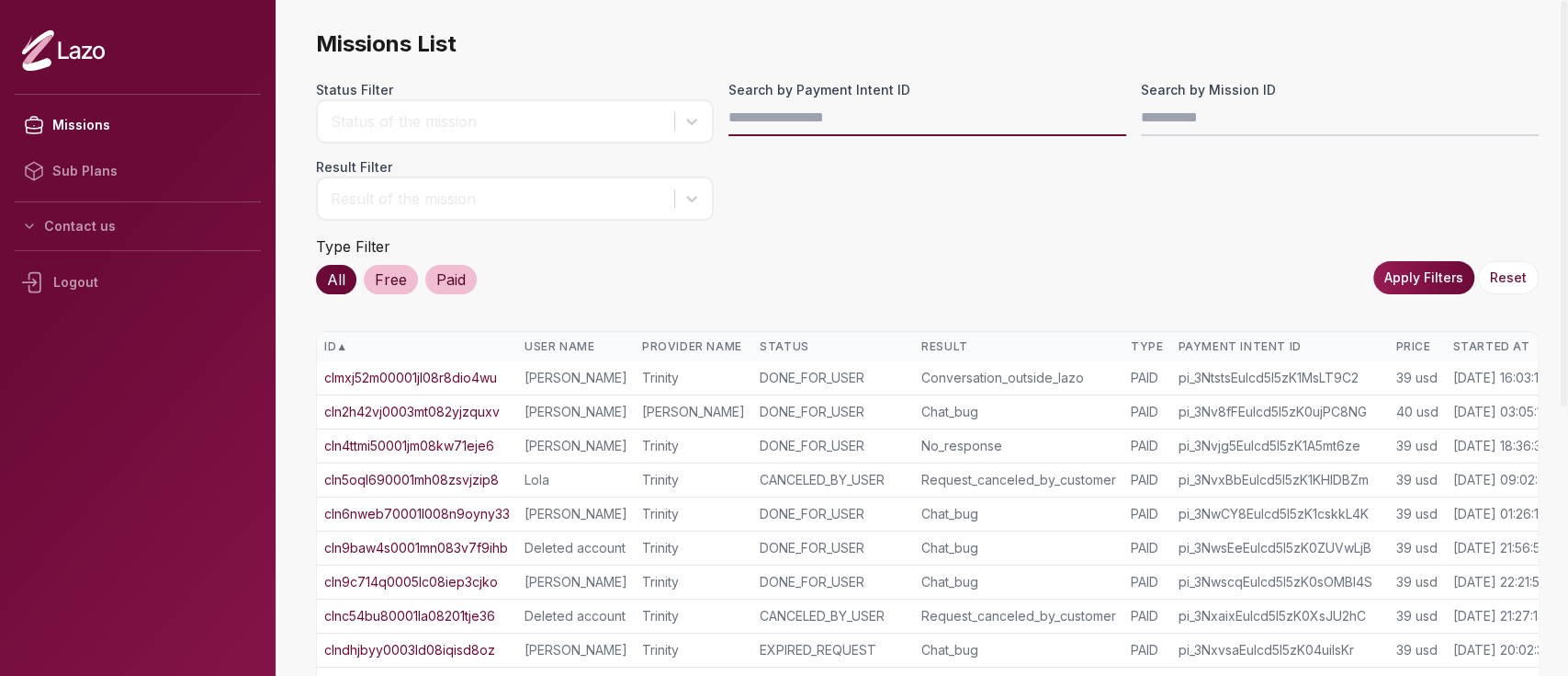
click at [741, 115] on input "Search by Payment Intent ID" at bounding box center [927, 117] width 398 height 36
paste input "**********"
type input "**********"
click at [1433, 291] on button "Apply Filters" at bounding box center [1423, 278] width 101 height 33
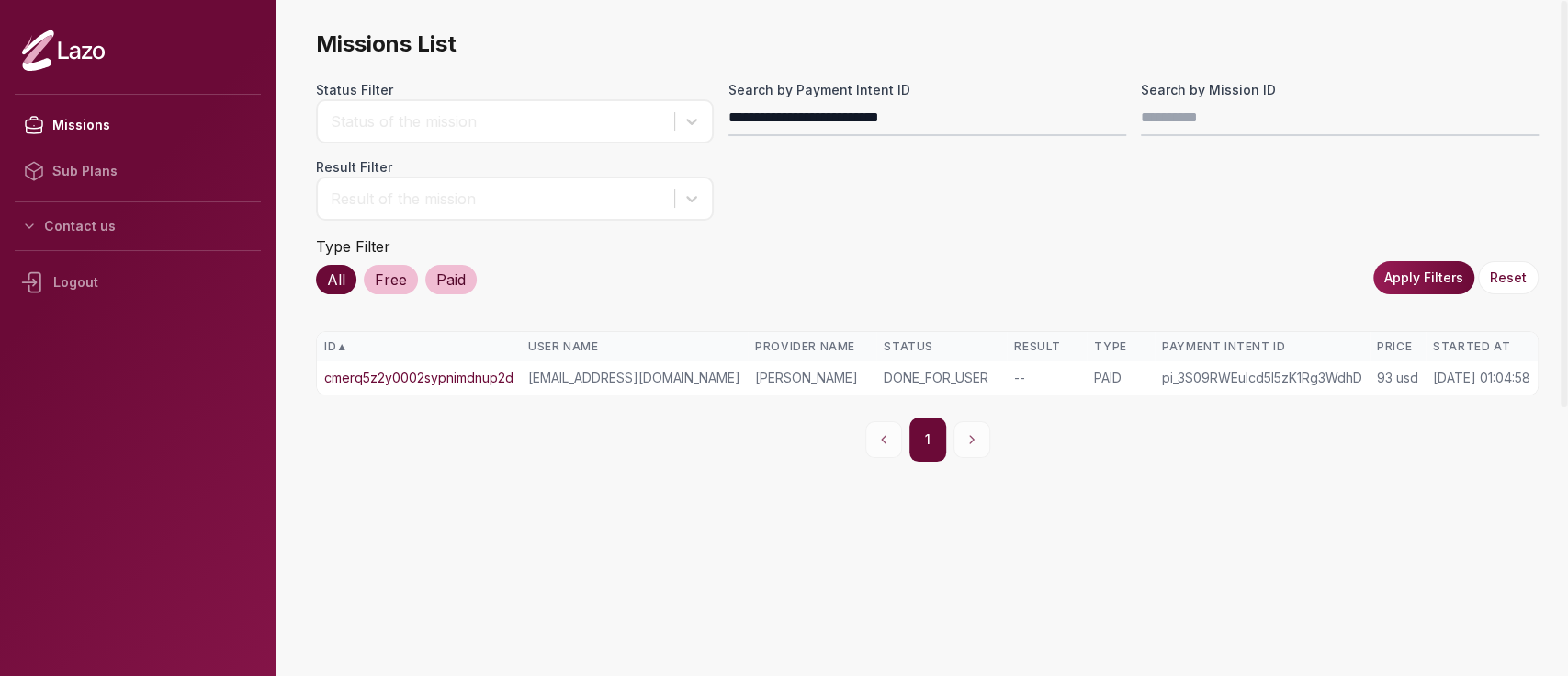
click at [508, 377] on link "cmerq5z2y0002sypnimdnup2d" at bounding box center [418, 377] width 189 height 18
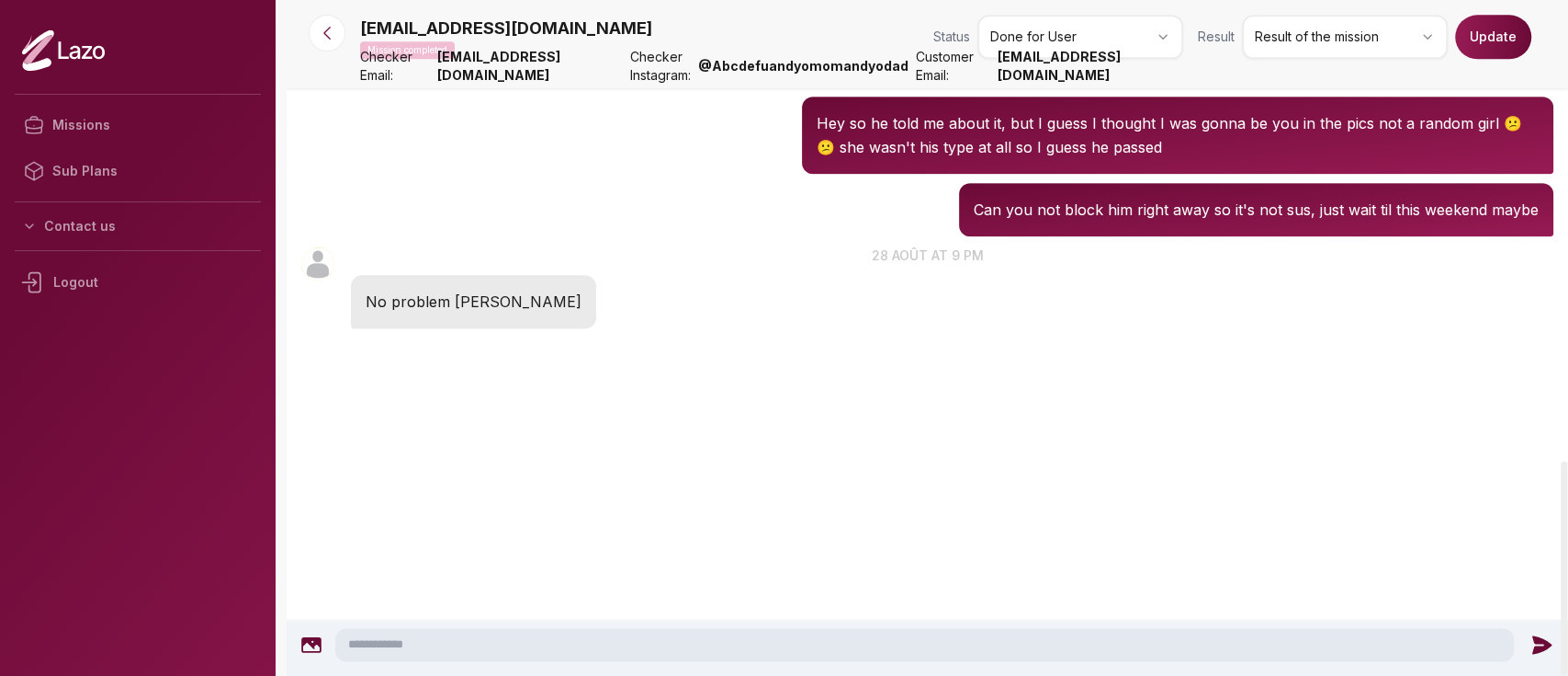
scroll to position [1993, 0]
drag, startPoint x: 874, startPoint y: 358, endPoint x: 1007, endPoint y: 364, distance: 133.1
click at [1007, 159] on p "Hey so he told me about it, but I guess I thought I was gonna be you in the pic…" at bounding box center [1177, 135] width 723 height 48
click at [1135, 159] on p "Hey so he told me about it, but I guess I thought I was gonna be you in the pic…" at bounding box center [1177, 135] width 723 height 48
drag, startPoint x: 1134, startPoint y: 356, endPoint x: 1330, endPoint y: 360, distance: 196.0
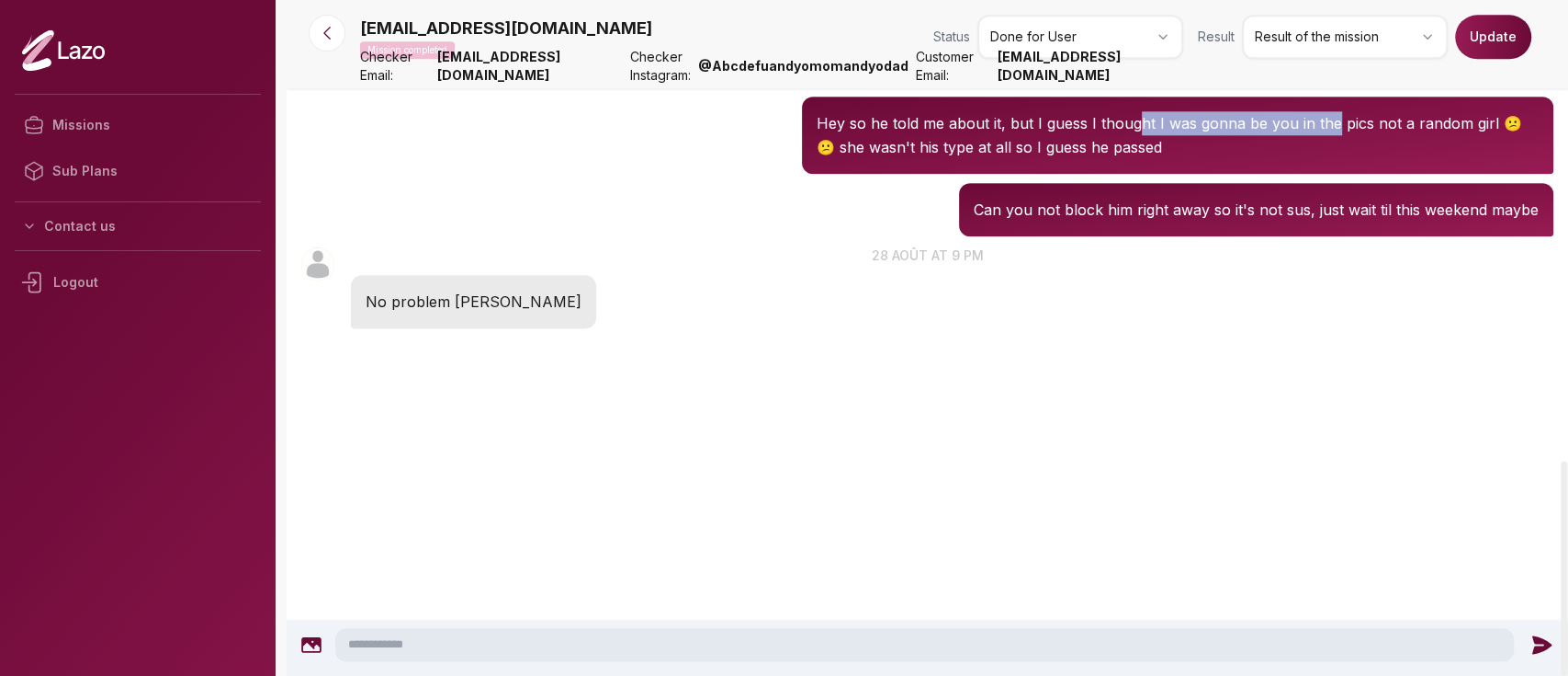
click at [1330, 159] on p "Hey so he told me about it, but I guess I thought I was gonna be you in the pic…" at bounding box center [1177, 135] width 723 height 48
click at [954, 159] on p "Hey so he told me about it, but I guess I thought I was gonna be you in the pic…" at bounding box center [1177, 135] width 723 height 48
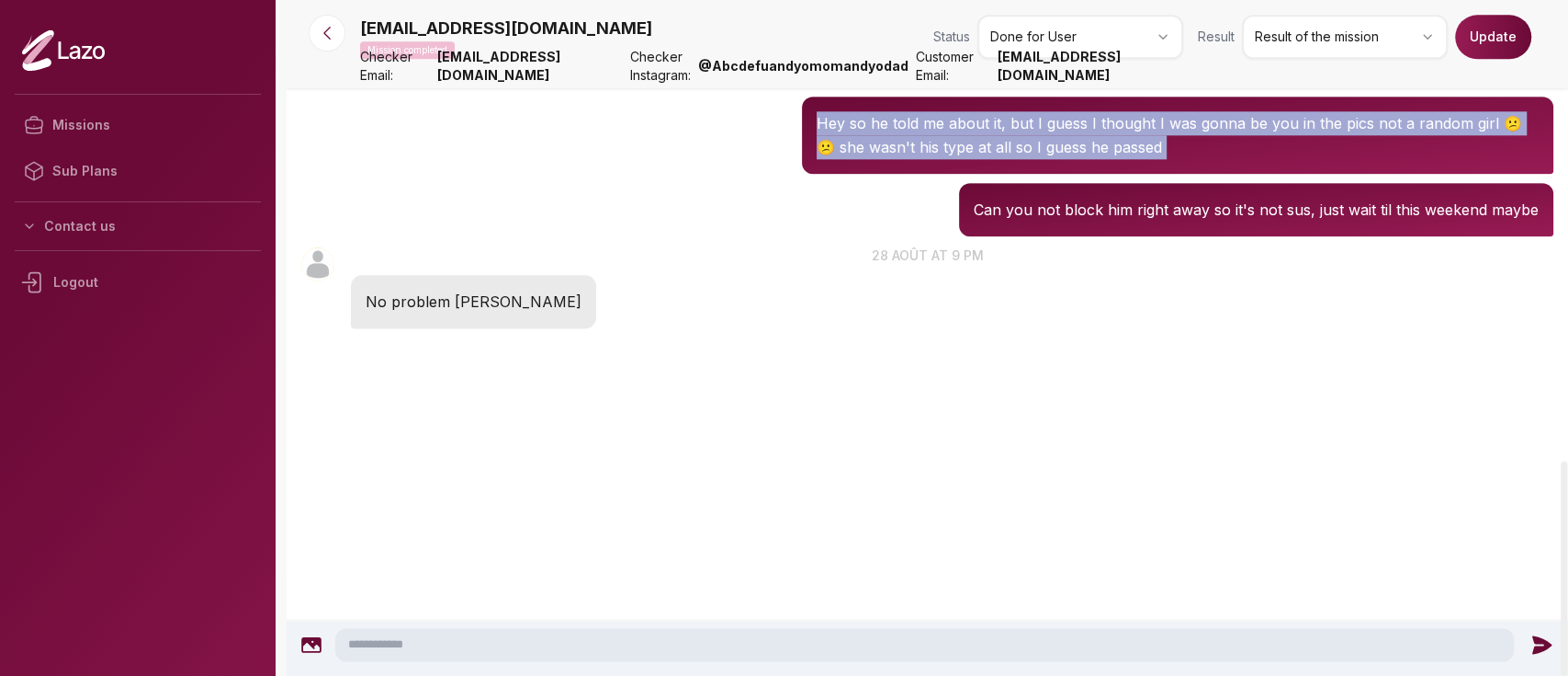
click at [954, 159] on p "Hey so he told me about it, but I guess I thought I was gonna be you in the pic…" at bounding box center [1177, 135] width 723 height 48
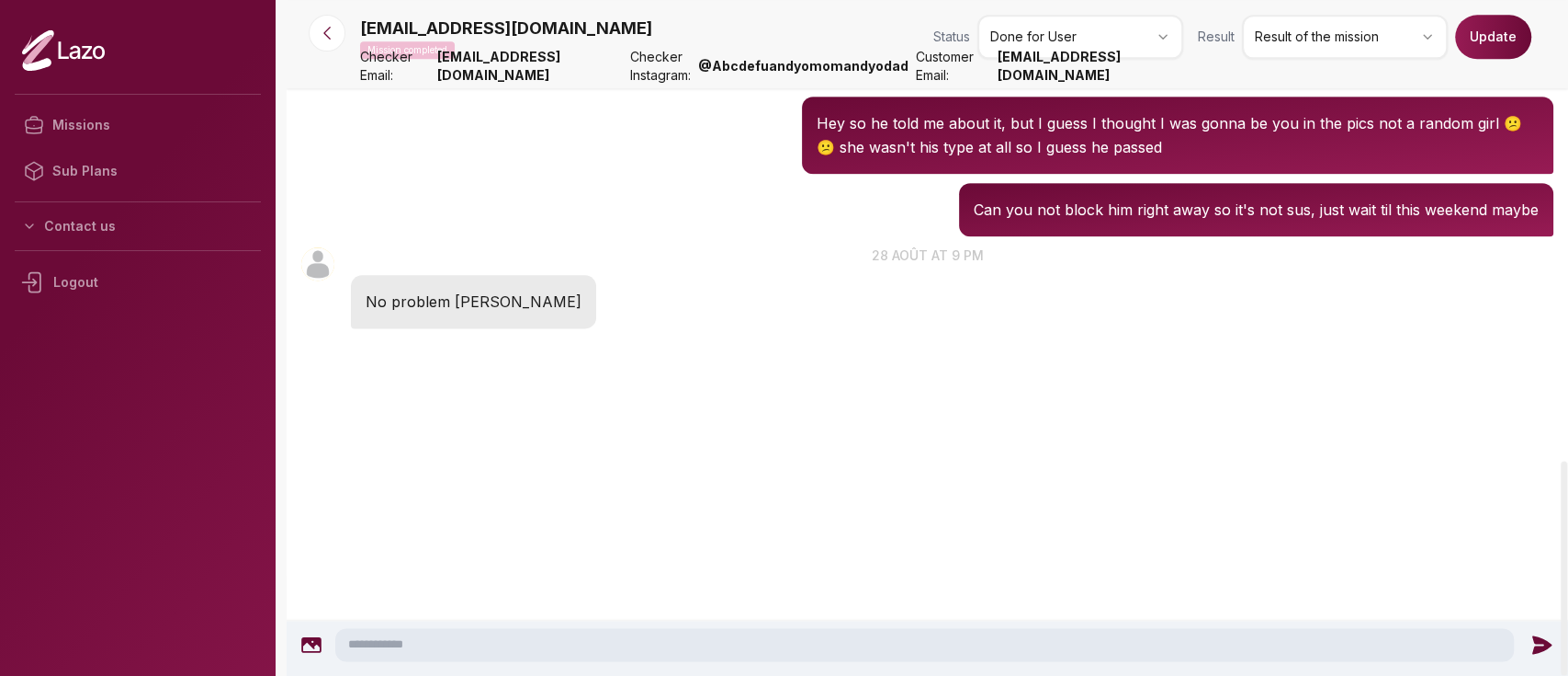
scroll to position [2047, 0]
drag, startPoint x: 1005, startPoint y: 394, endPoint x: 1091, endPoint y: 386, distance: 86.4
click at [1091, 222] on p "Can you not block him right away so it's not sus, just wait til this weekend ma…" at bounding box center [1256, 209] width 565 height 24
click at [837, 241] on div "jordanollie@gmail.com 14:27 Can you not block him right away so it's not sus, j…" at bounding box center [928, 209] width 1282 height 62
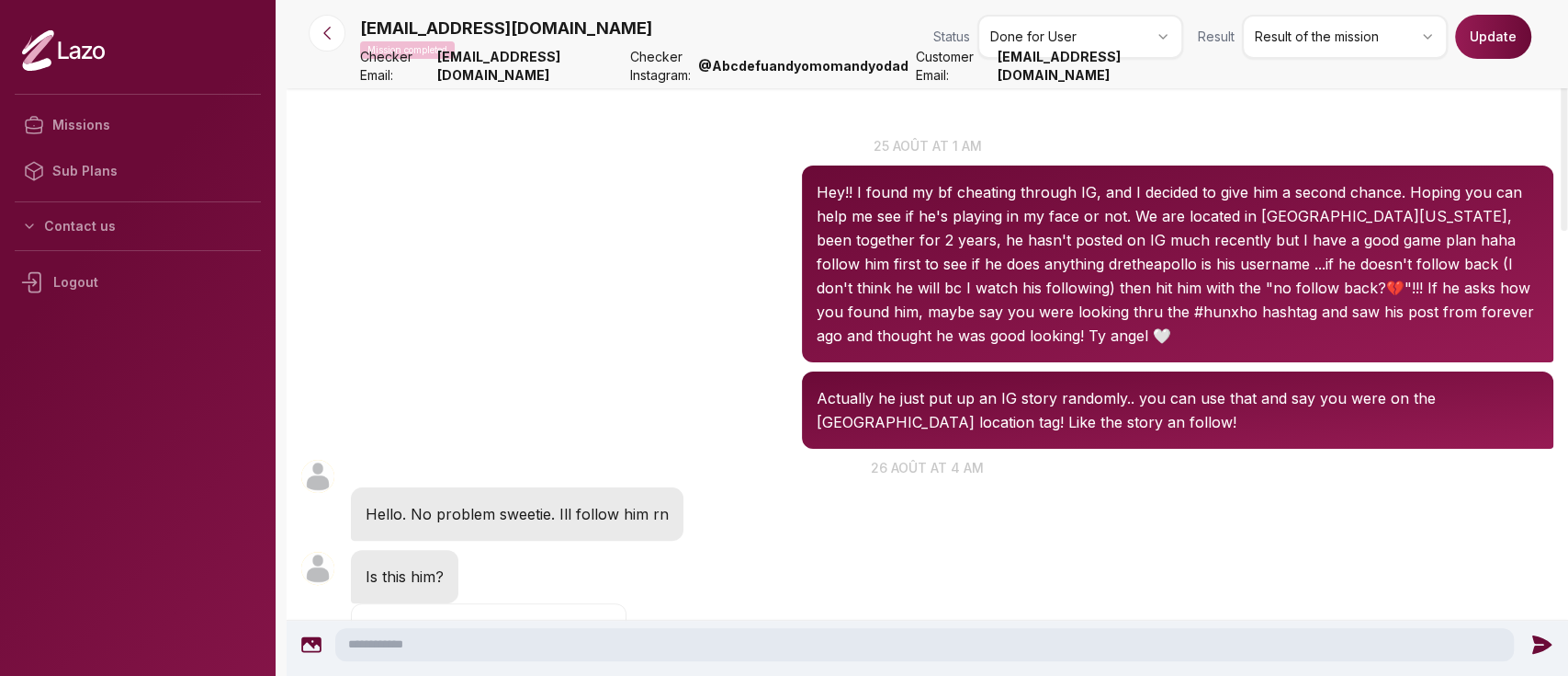
scroll to position [47, 0]
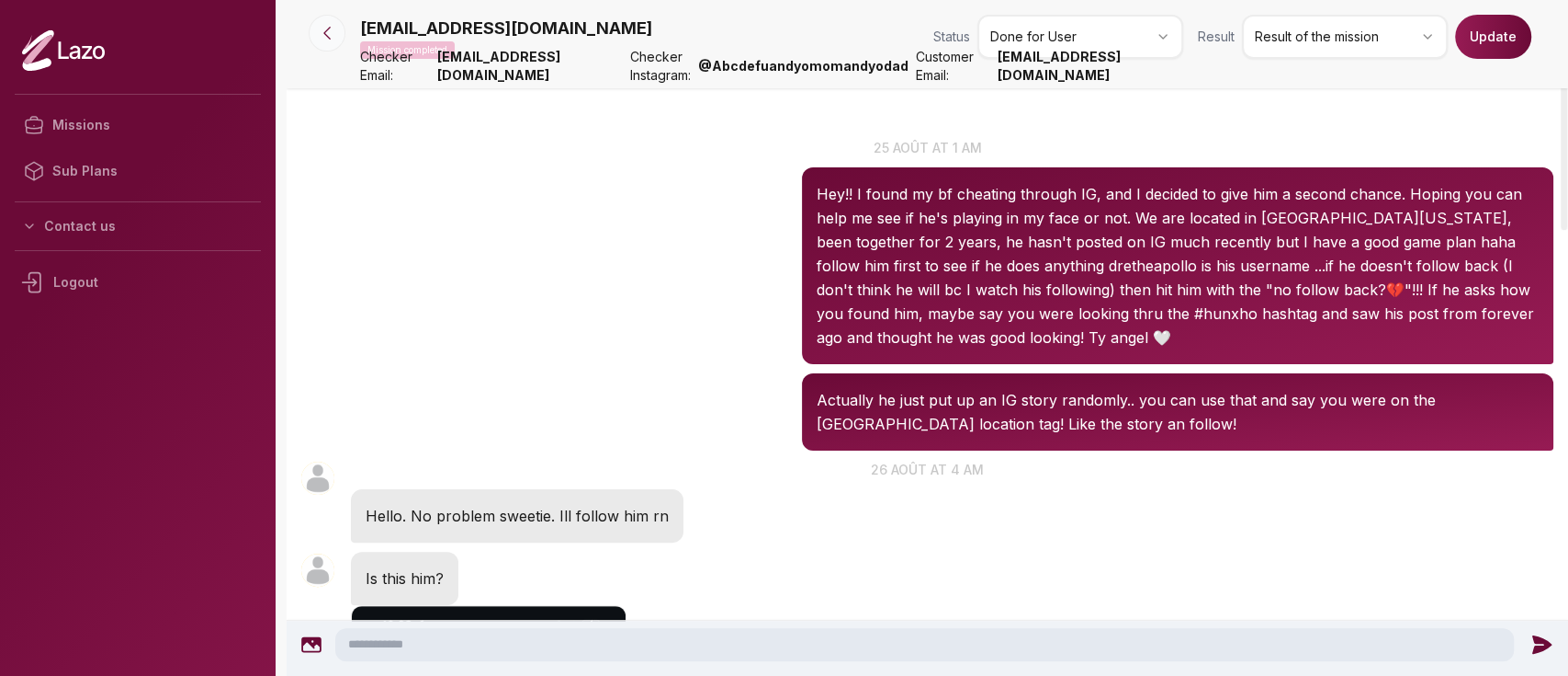
click at [326, 24] on icon at bounding box center [326, 33] width 18 height 18
